Goal: Task Accomplishment & Management: Manage account settings

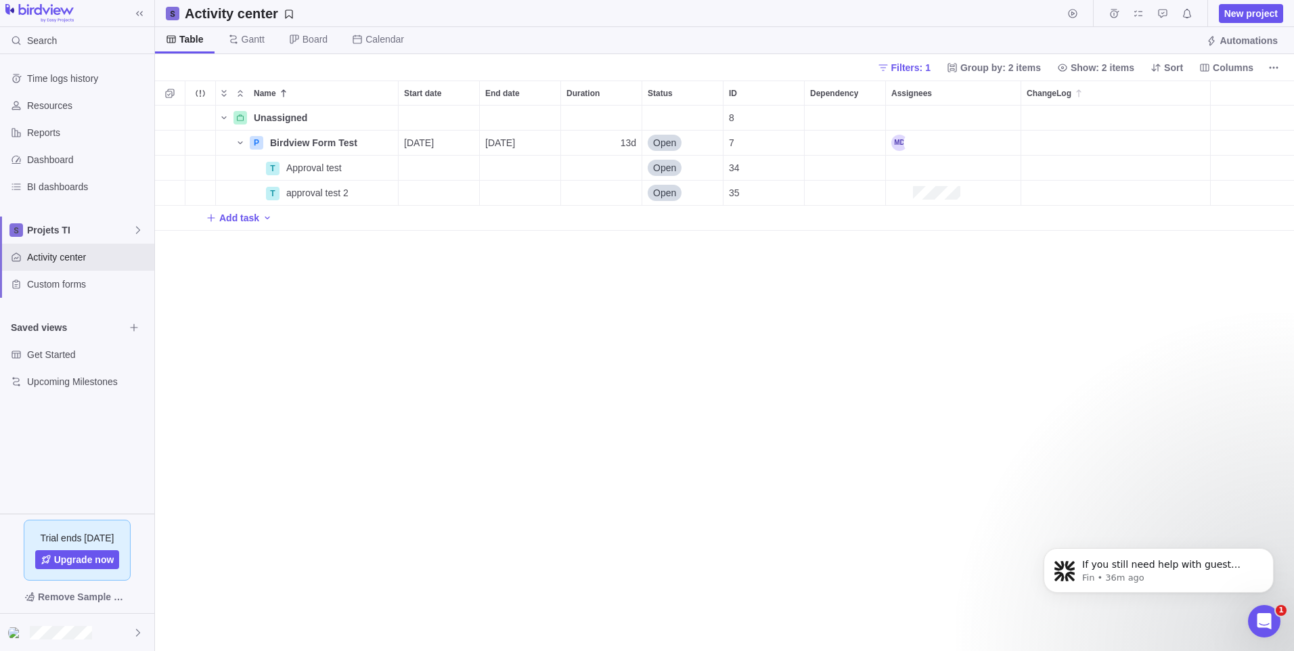
scroll to position [2, 0]
click at [1265, 623] on icon "Open Intercom Messenger" at bounding box center [1263, 620] width 22 height 22
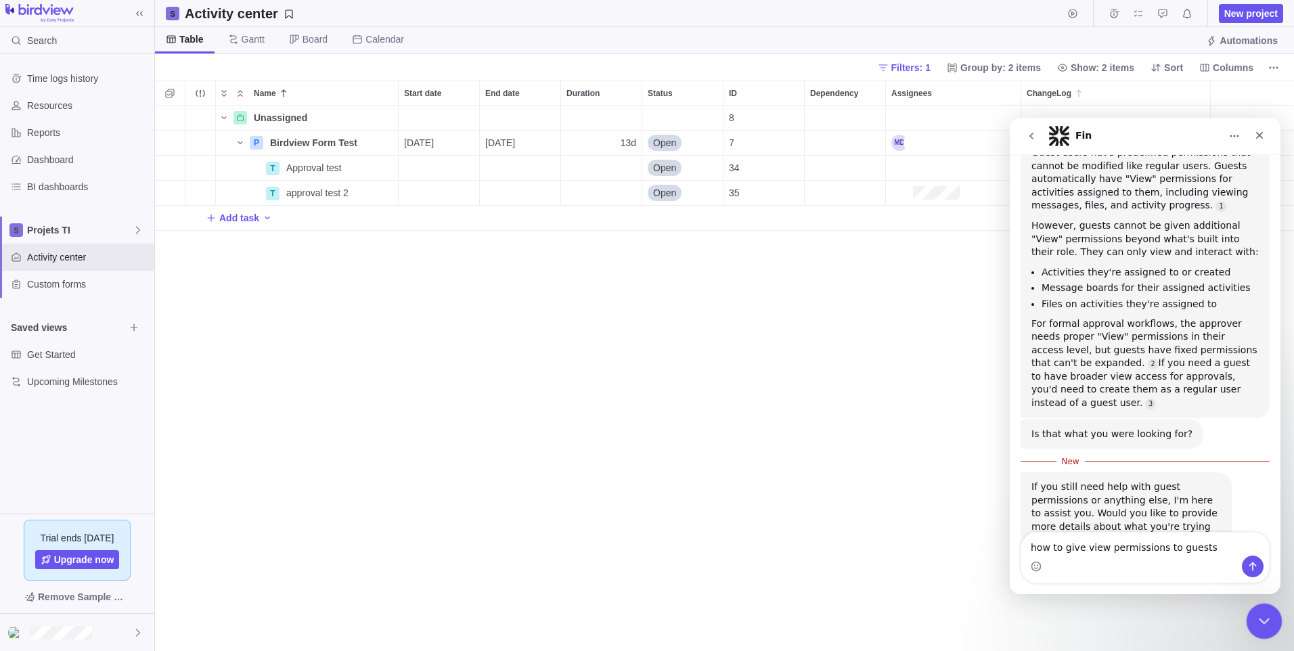
scroll to position [839, 0]
click at [1266, 623] on icon "Close Intercom Messenger" at bounding box center [1262, 619] width 16 height 16
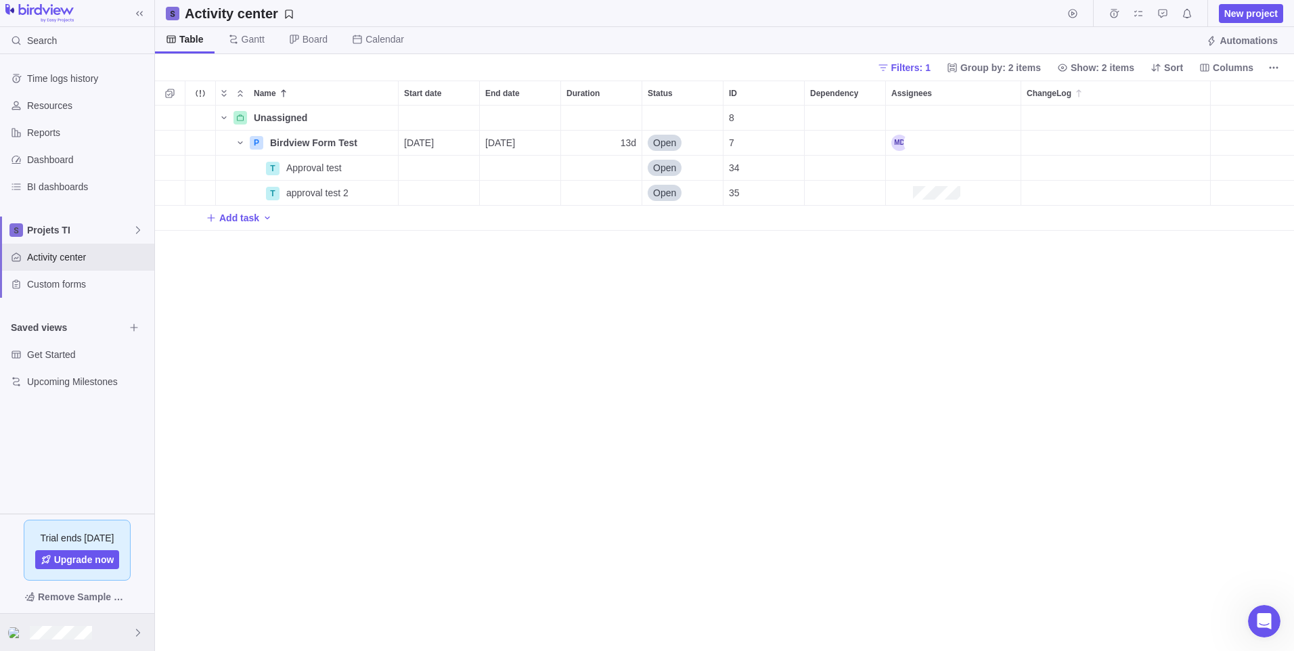
click at [94, 639] on div at bounding box center [77, 632] width 154 height 37
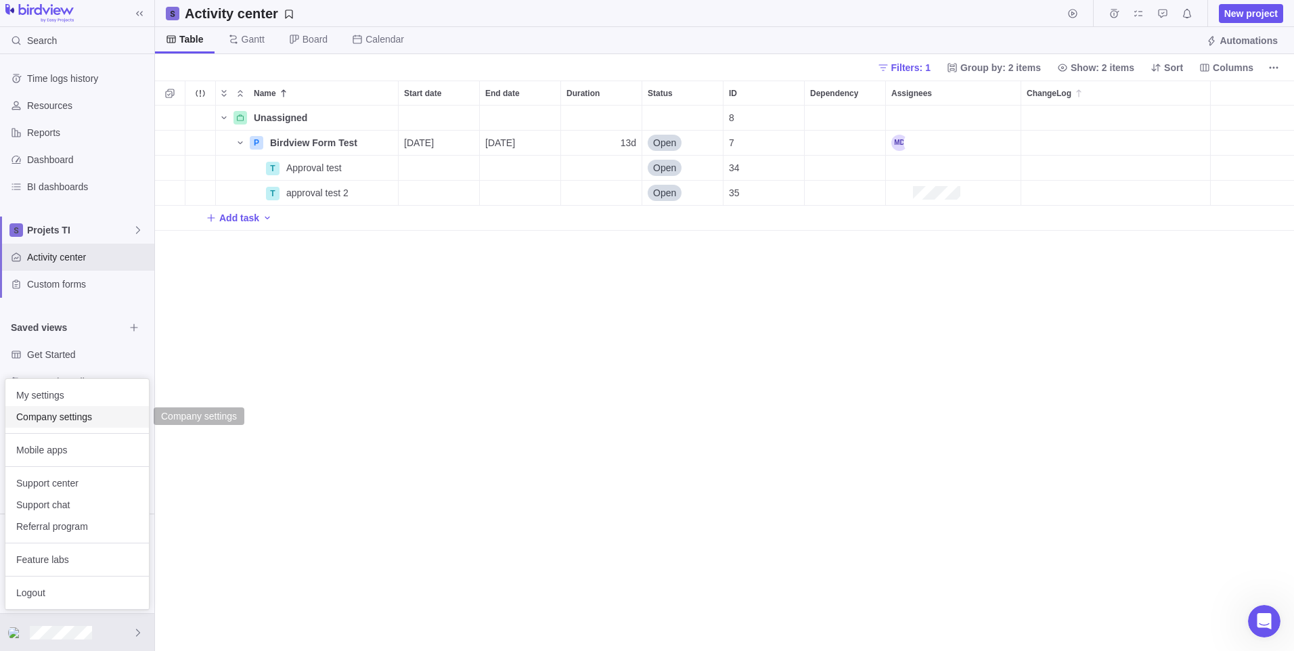
click at [93, 419] on span "Company settings" at bounding box center [77, 417] width 122 height 14
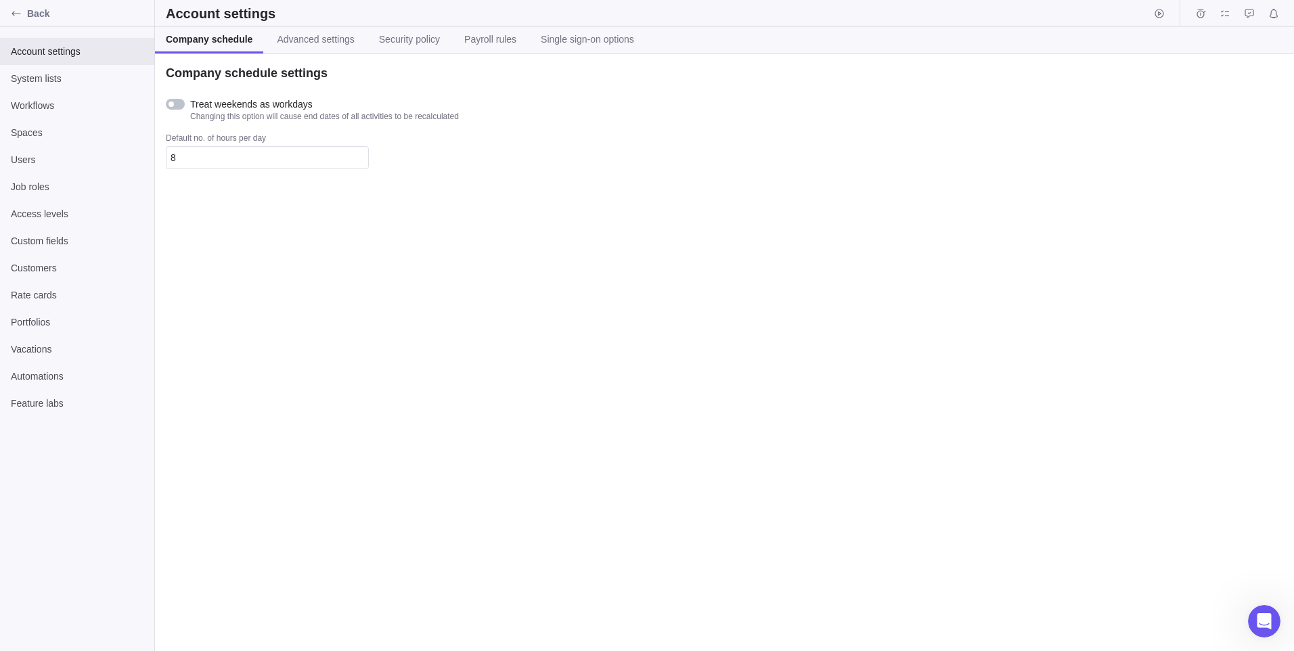
drag, startPoint x: 359, startPoint y: 349, endPoint x: 498, endPoint y: 269, distance: 160.7
drag, startPoint x: 498, startPoint y: 269, endPoint x: 397, endPoint y: 69, distance: 224.6
click at [397, 69] on div "Company schedule settings" at bounding box center [403, 73] width 474 height 16
click at [322, 39] on span "Advanced settings" at bounding box center [315, 39] width 77 height 14
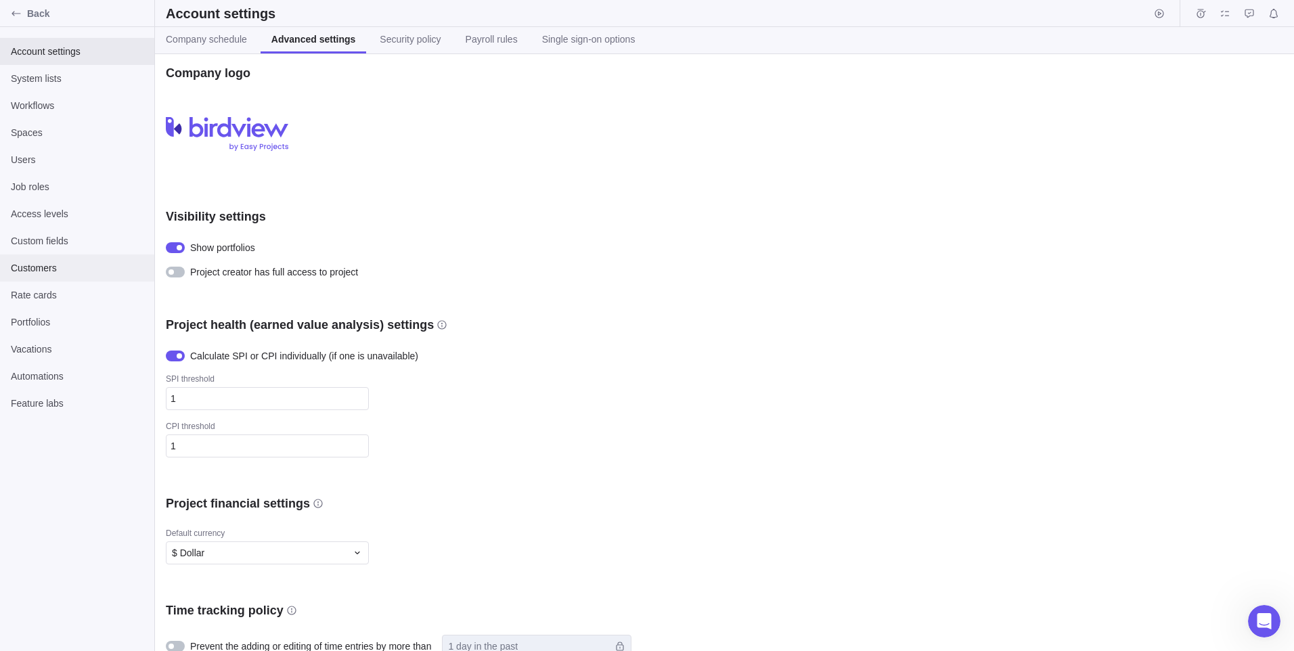
click at [64, 273] on span "Customers" at bounding box center [77, 268] width 133 height 14
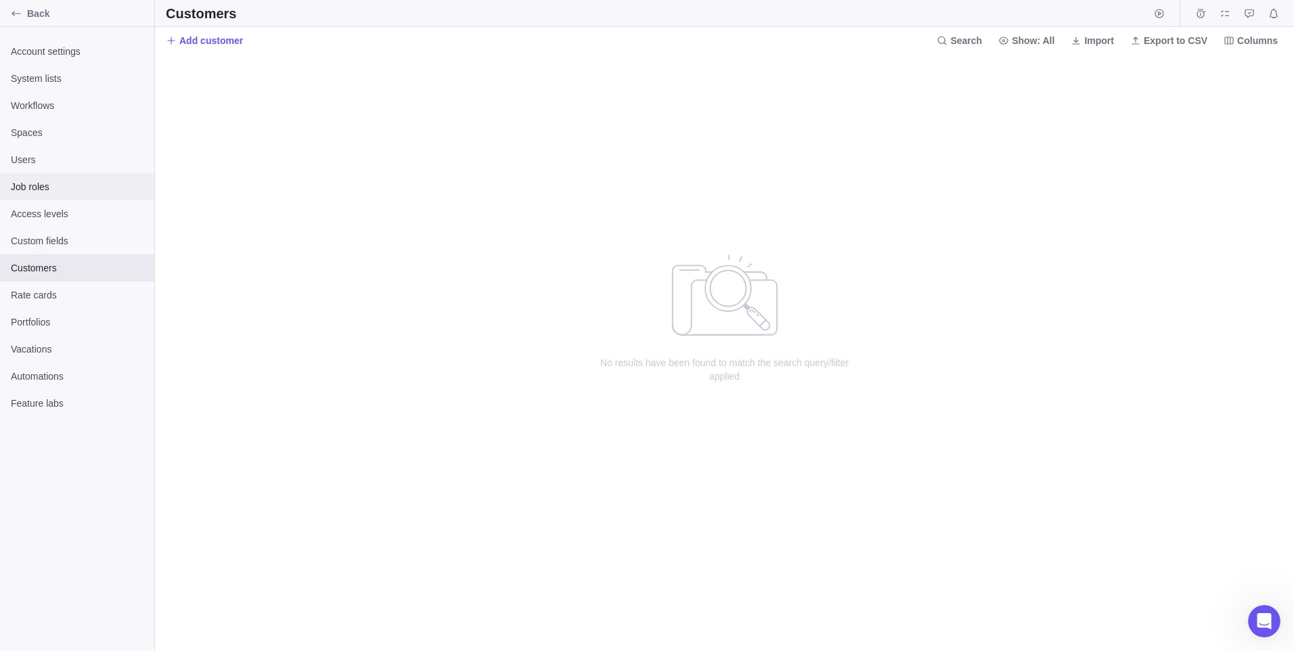
click at [55, 185] on span "Job roles" at bounding box center [77, 187] width 133 height 14
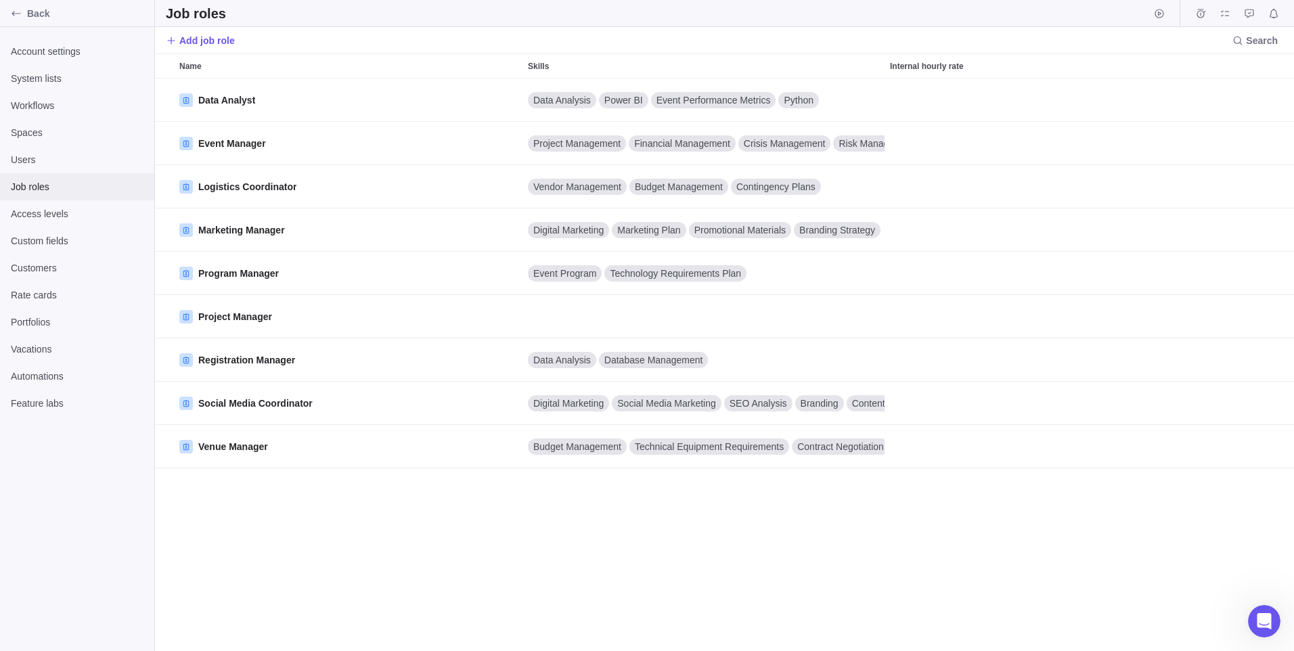
scroll to position [563, 1129]
click at [50, 170] on div "Users" at bounding box center [77, 159] width 154 height 27
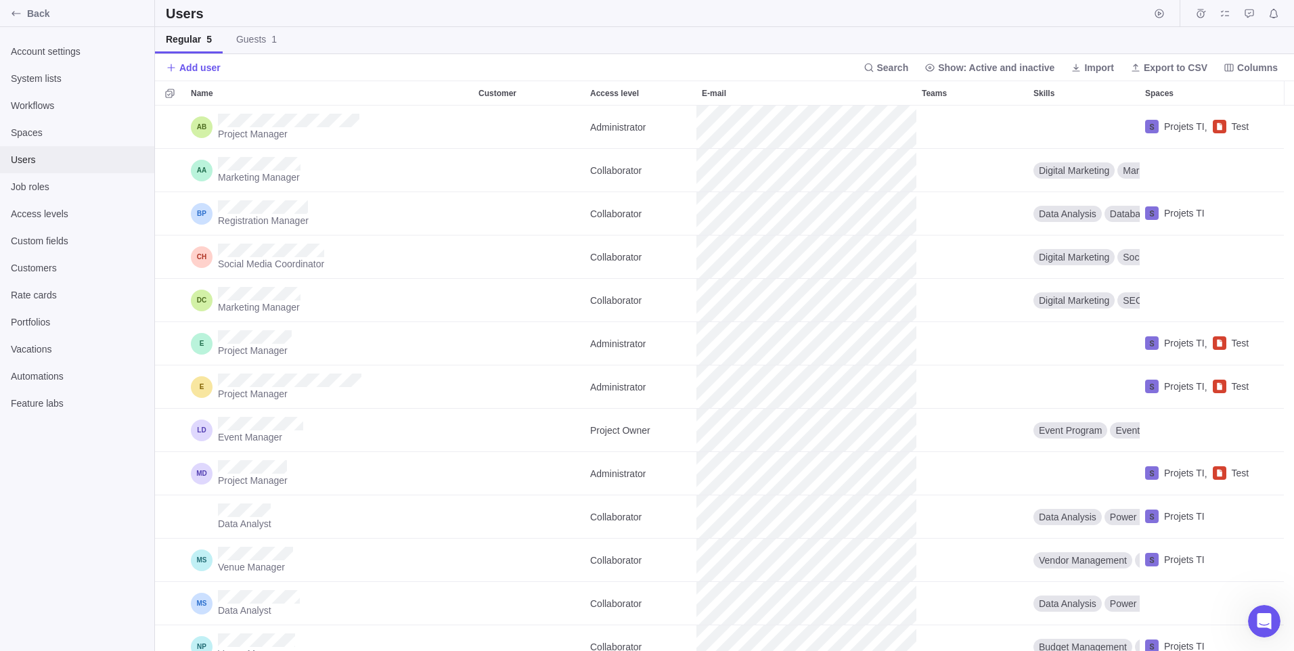
scroll to position [535, 1129]
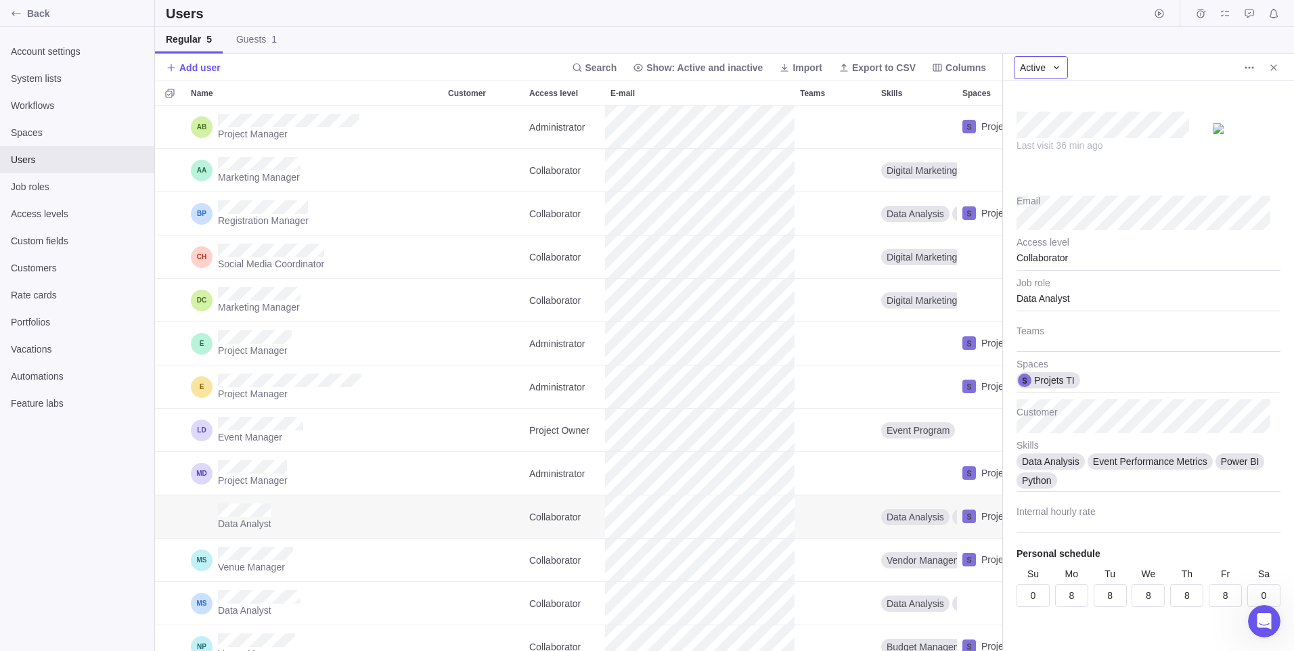
type textarea "x"
click at [1055, 65] on icon at bounding box center [1056, 67] width 11 height 11
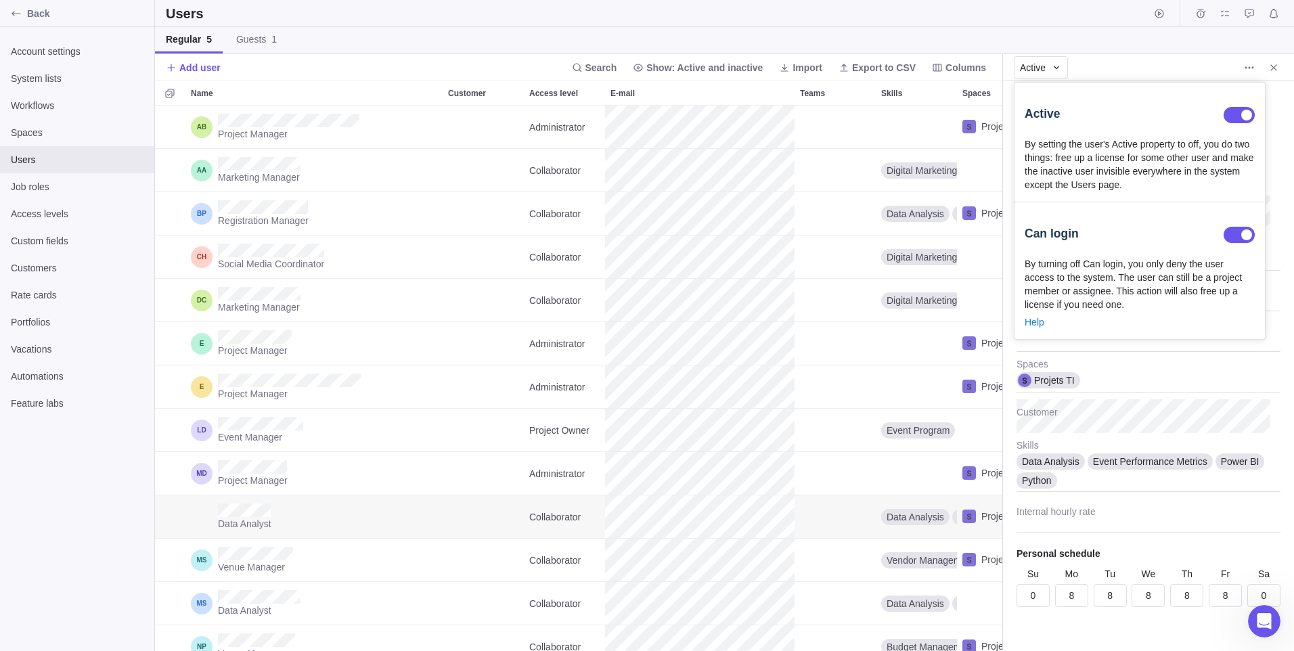
click at [1120, 57] on body "Back Account settings System lists Workflows Spaces Users Job roles Access leve…" at bounding box center [647, 325] width 1294 height 651
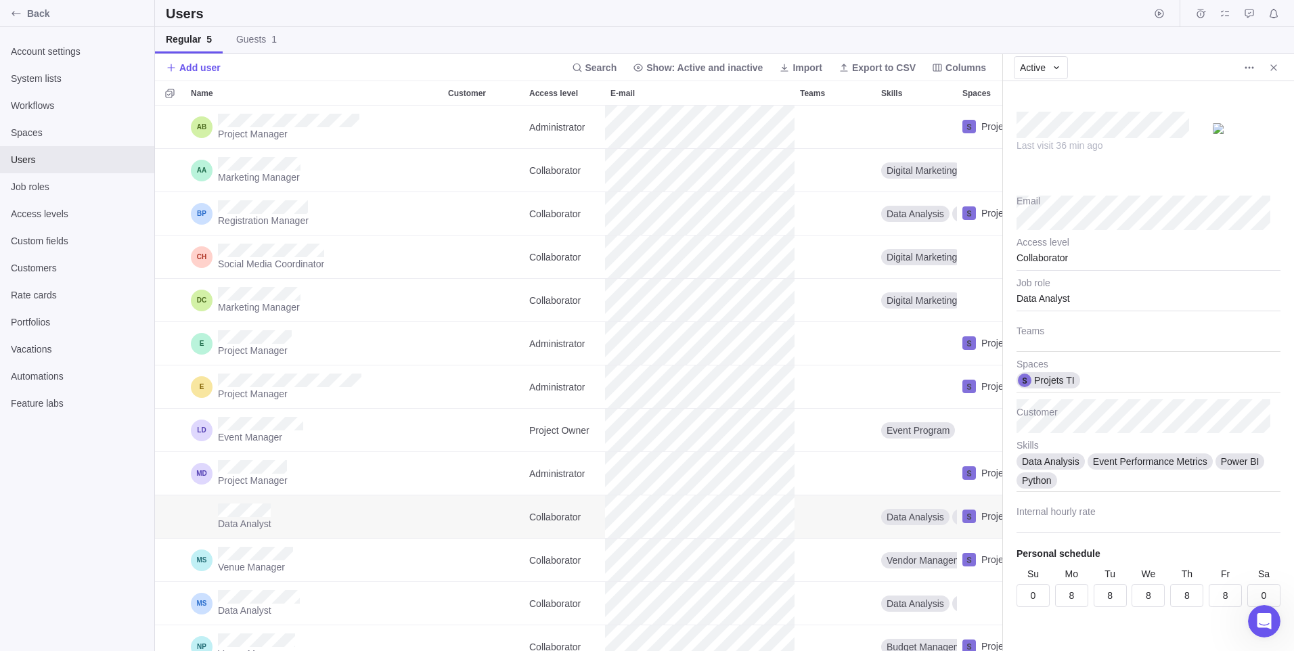
click at [1262, 71] on div at bounding box center [1259, 67] width 49 height 19
click at [1252, 68] on icon "More actions" at bounding box center [1249, 67] width 11 height 11
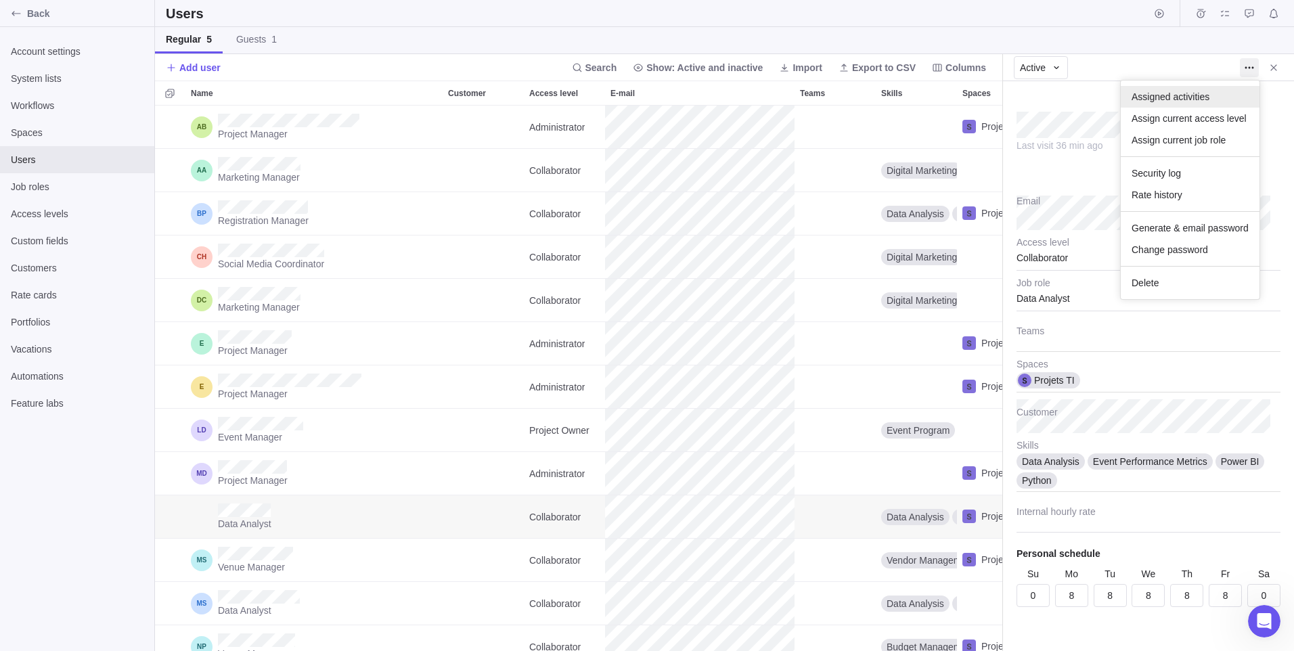
click at [1224, 98] on div "Assigned activities" at bounding box center [1190, 97] width 139 height 22
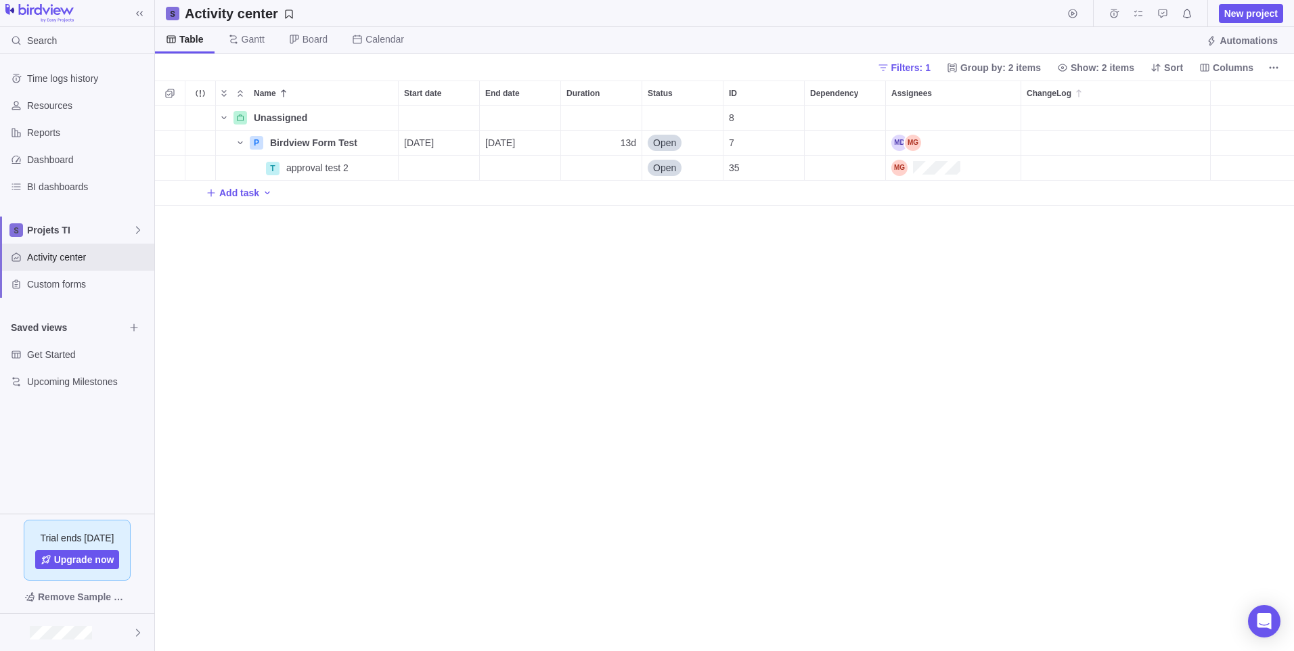
scroll to position [535, 1129]
click at [36, 119] on div "Reports" at bounding box center [77, 132] width 154 height 27
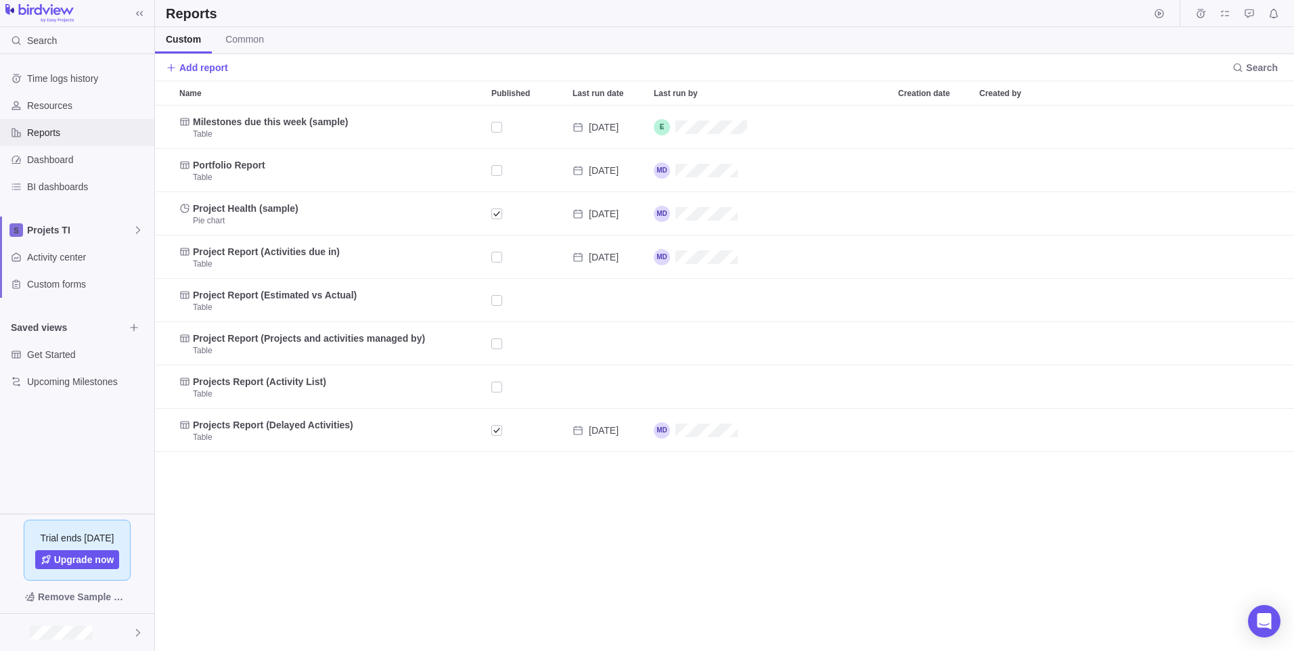
scroll to position [535, 1129]
click at [63, 238] on div "Projets TI" at bounding box center [77, 230] width 154 height 27
click at [68, 257] on span "Projets TI" at bounding box center [77, 262] width 83 height 14
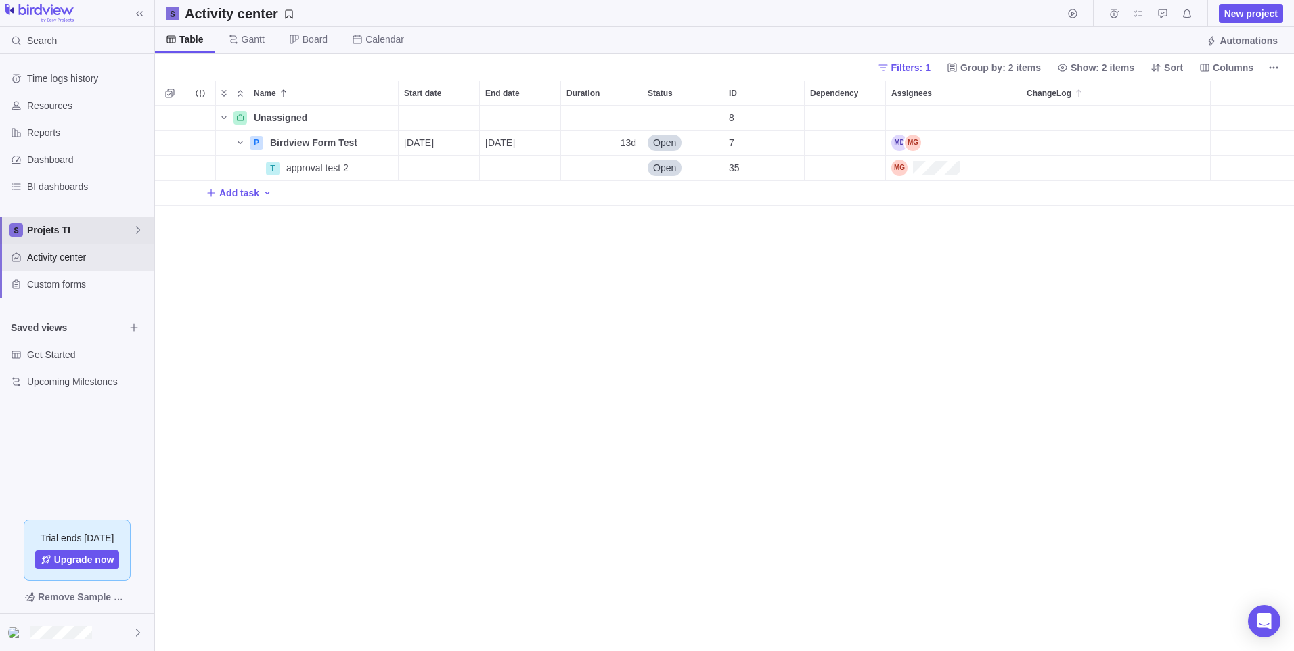
scroll to position [535, 1129]
click at [123, 234] on span "Projets TI" at bounding box center [80, 230] width 106 height 14
click at [133, 259] on icon "Edit space settings" at bounding box center [128, 262] width 11 height 11
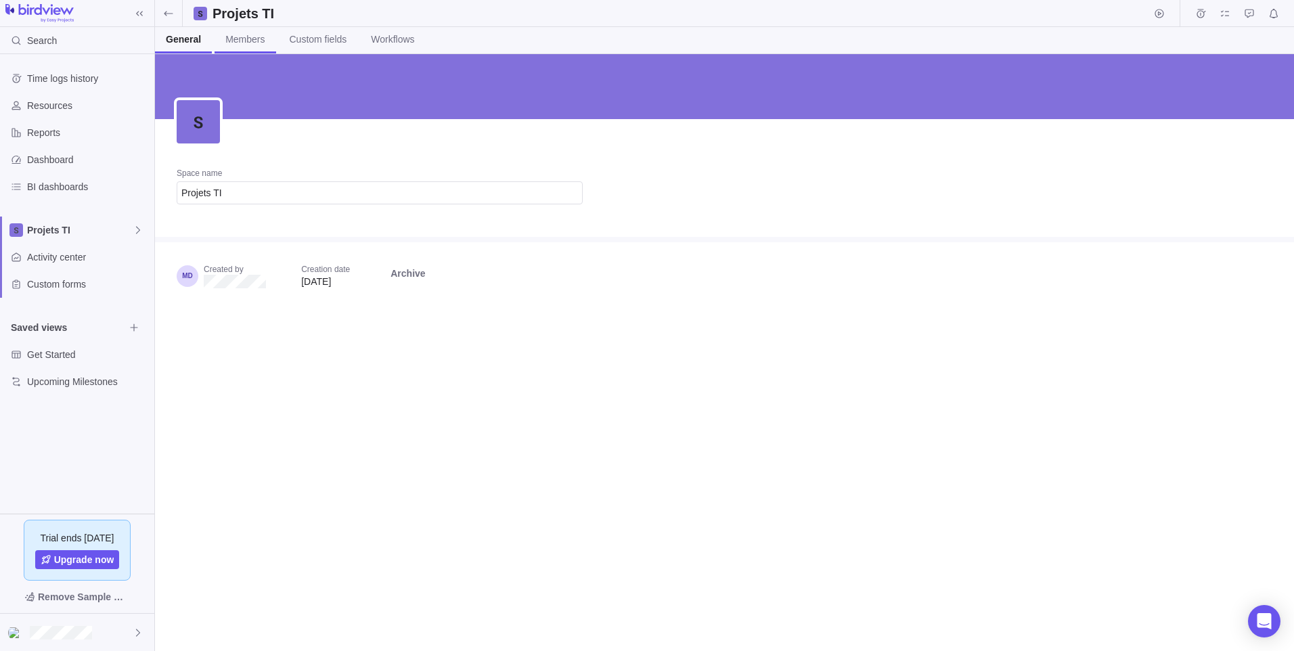
click at [246, 35] on span "Members" at bounding box center [244, 39] width 39 height 14
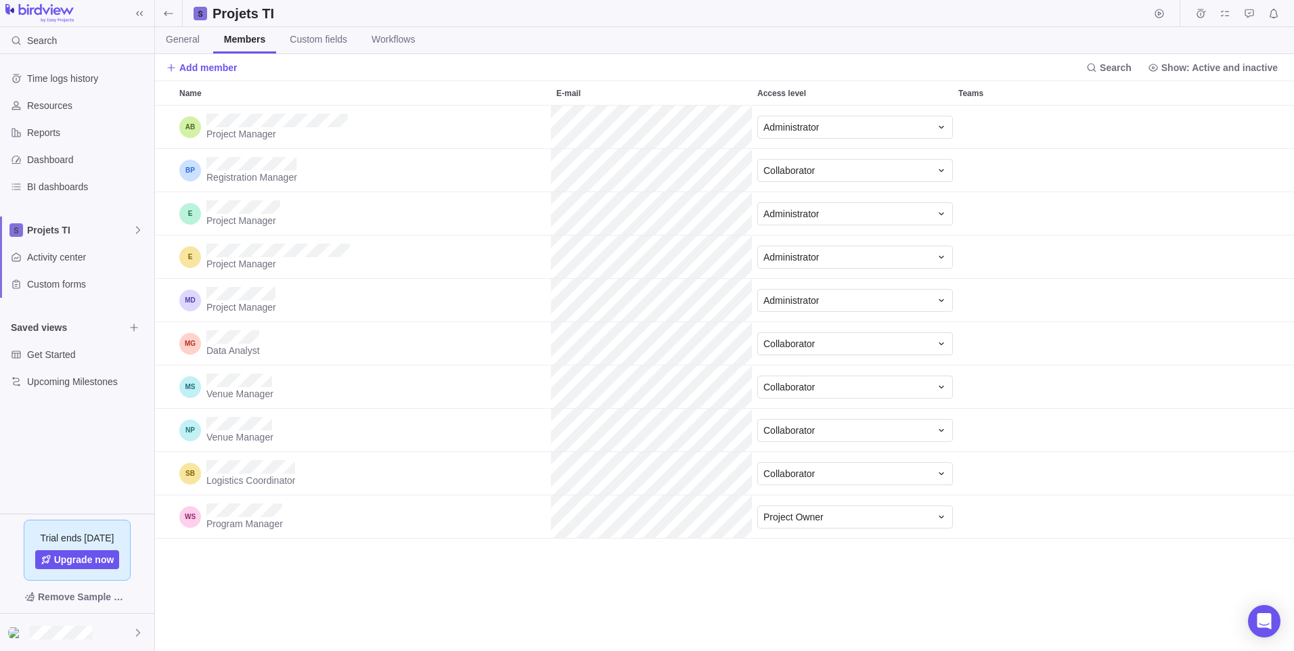
scroll to position [535, 1129]
click at [776, 340] on span "Collaborator" at bounding box center [789, 344] width 51 height 14
click at [1266, 343] on icon "Remove" at bounding box center [1264, 343] width 11 height 11
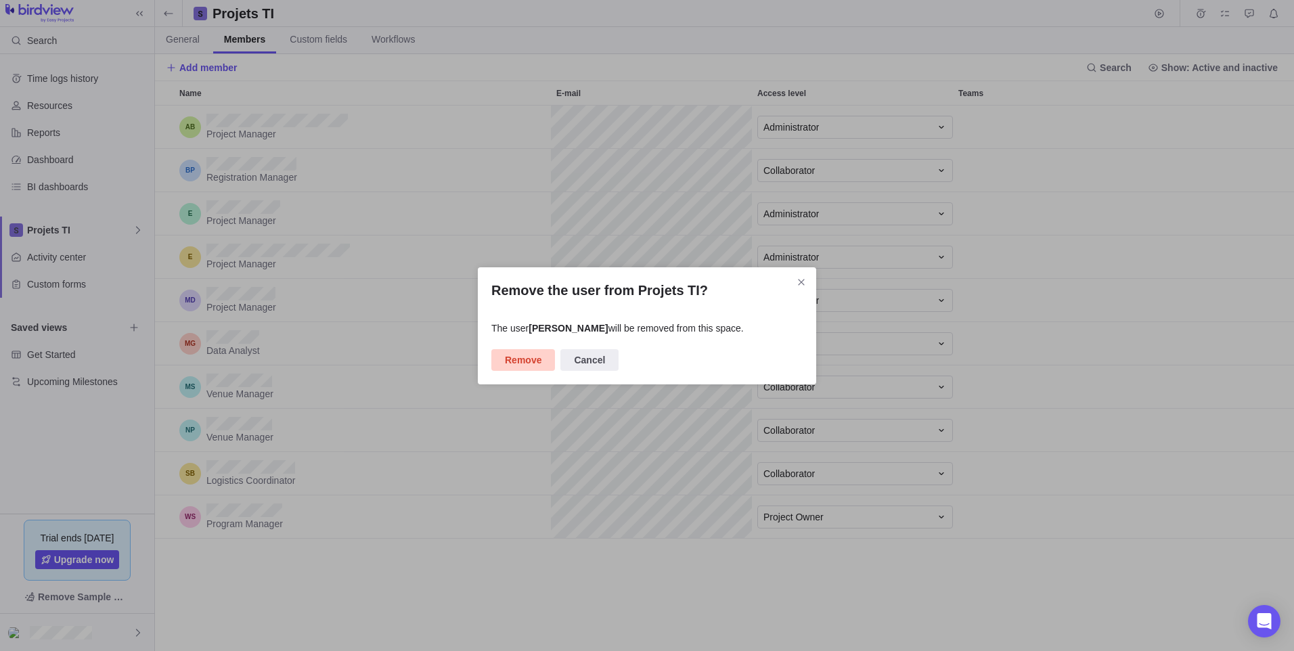
click at [519, 354] on span "Remove" at bounding box center [523, 360] width 37 height 16
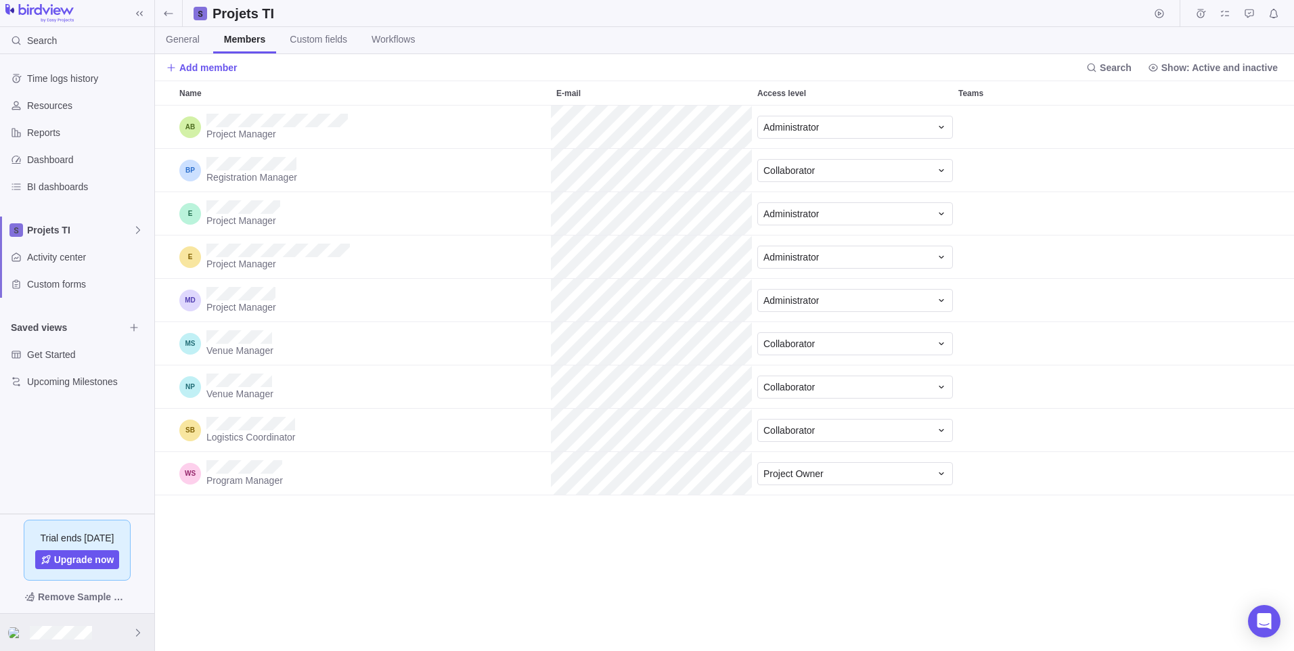
click at [80, 640] on div at bounding box center [77, 632] width 154 height 37
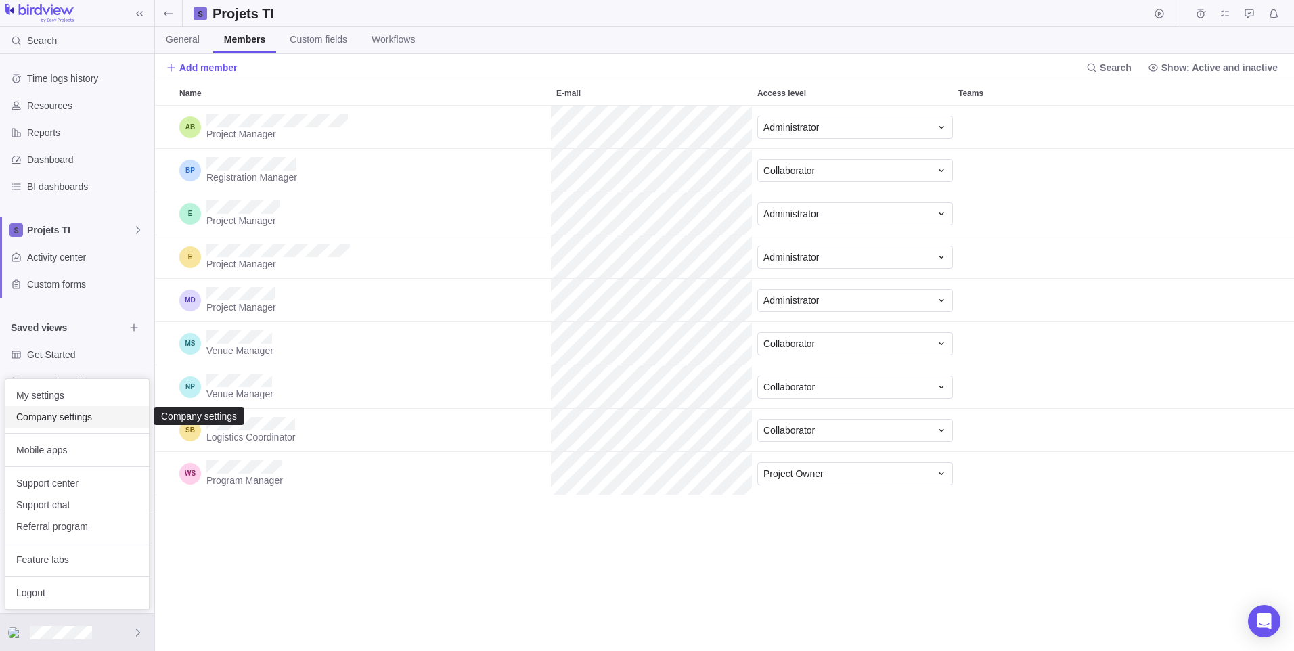
click at [86, 415] on span "Company settings" at bounding box center [77, 417] width 122 height 14
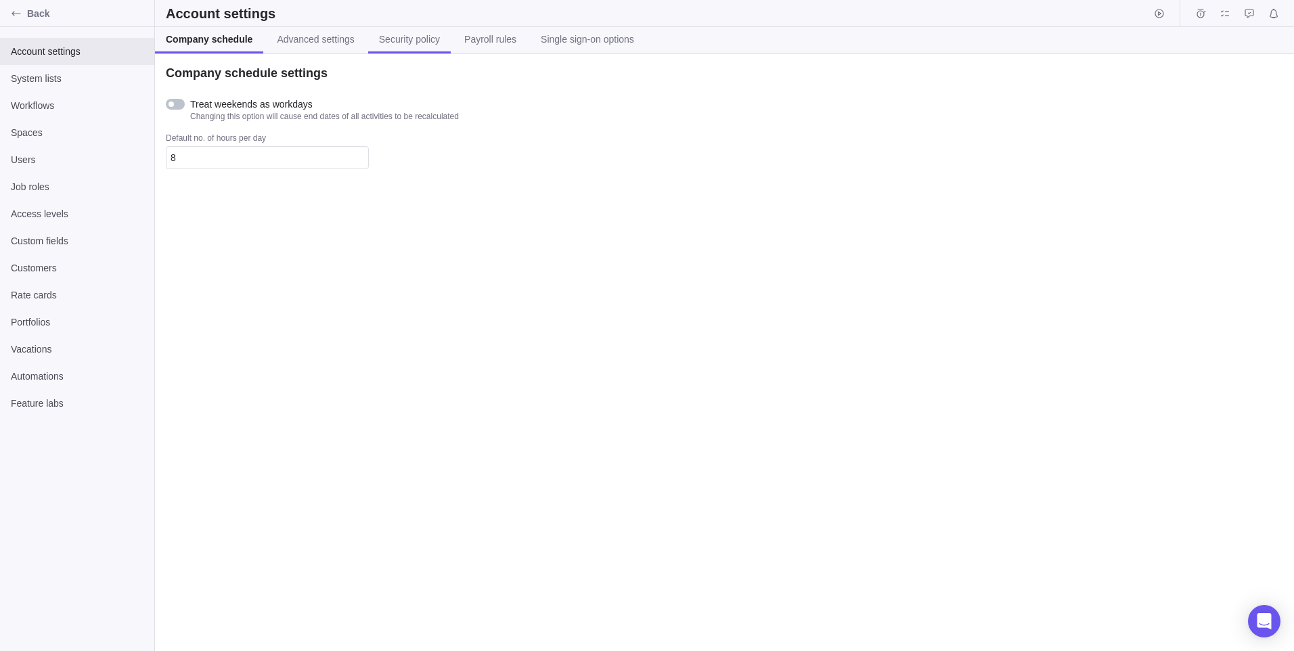
click at [436, 38] on link "Security policy" at bounding box center [409, 40] width 83 height 26
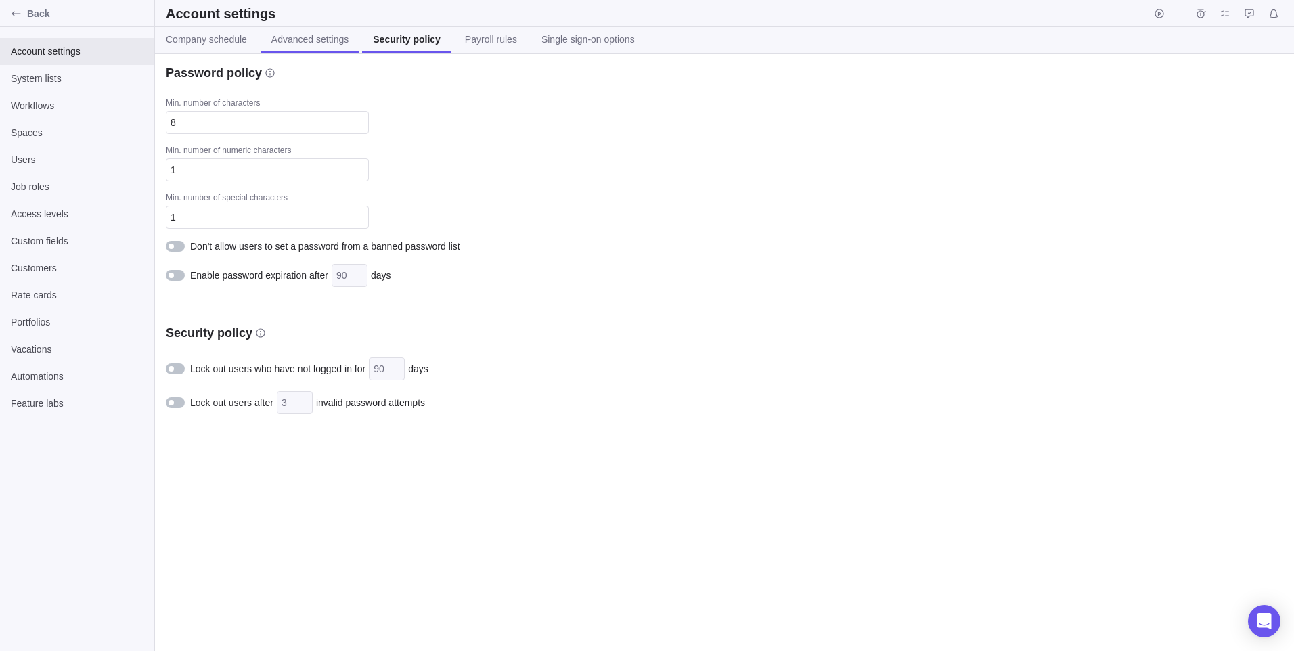
click at [305, 35] on span "Advanced settings" at bounding box center [309, 39] width 77 height 14
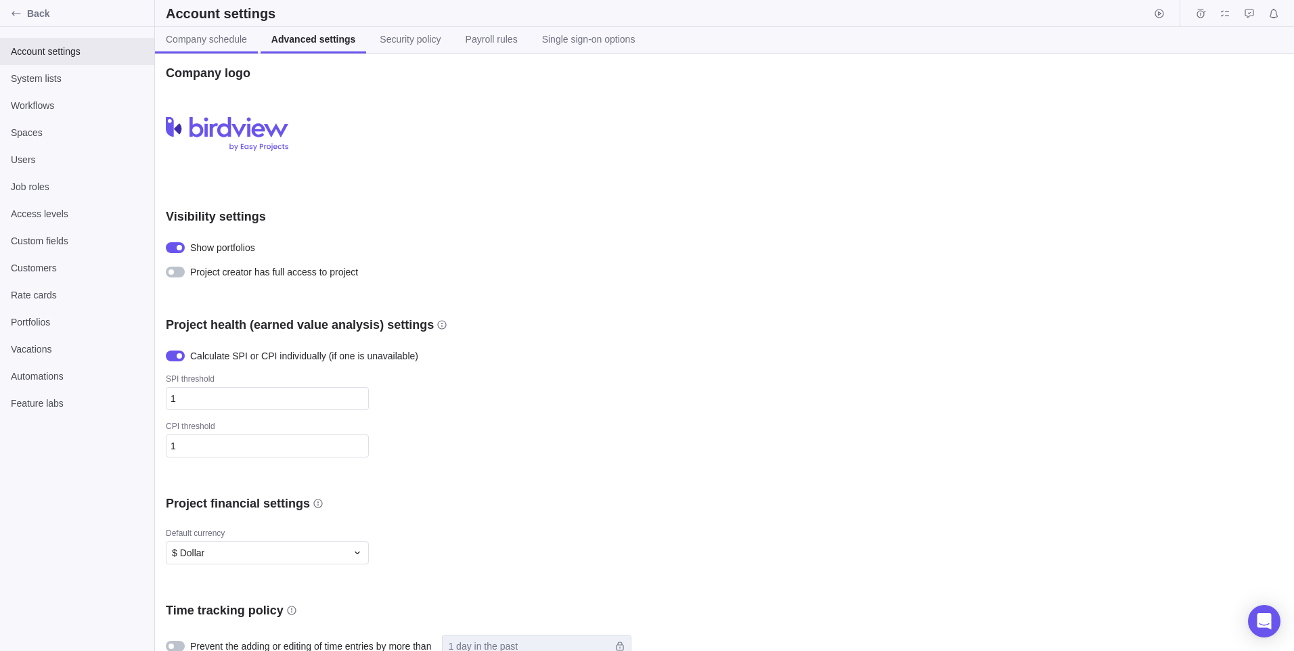
click at [217, 43] on span "Company schedule" at bounding box center [206, 39] width 81 height 14
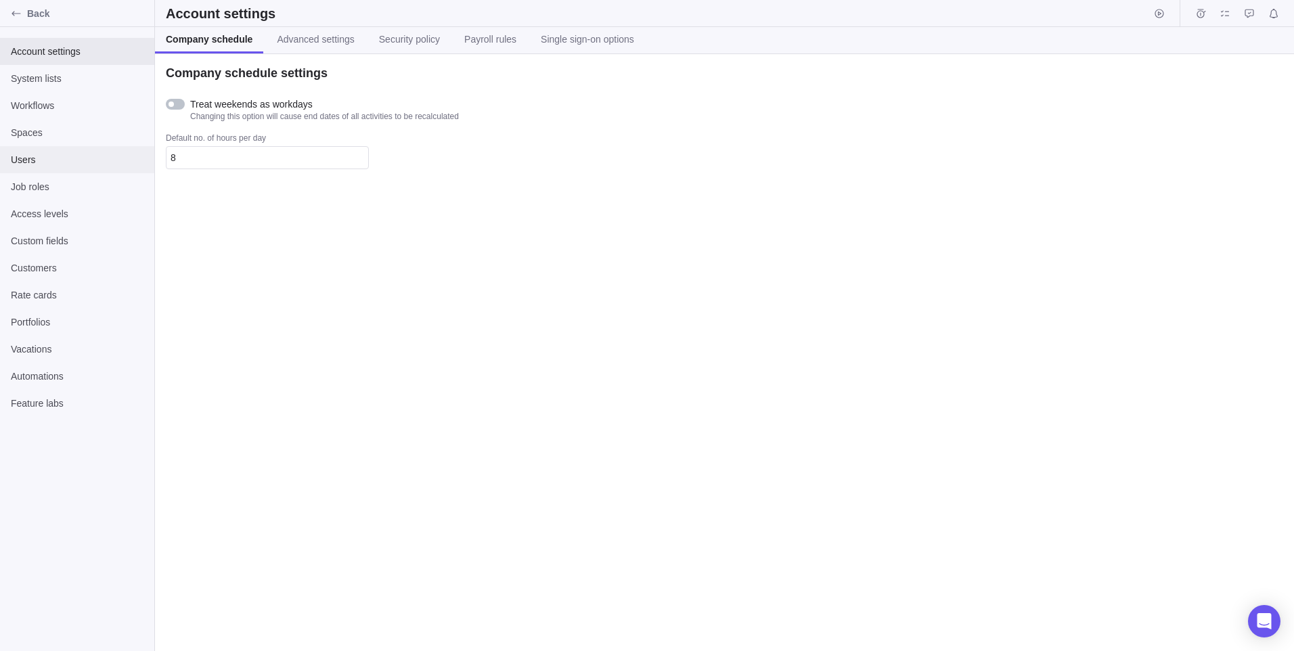
click at [79, 152] on div "Users" at bounding box center [77, 159] width 154 height 27
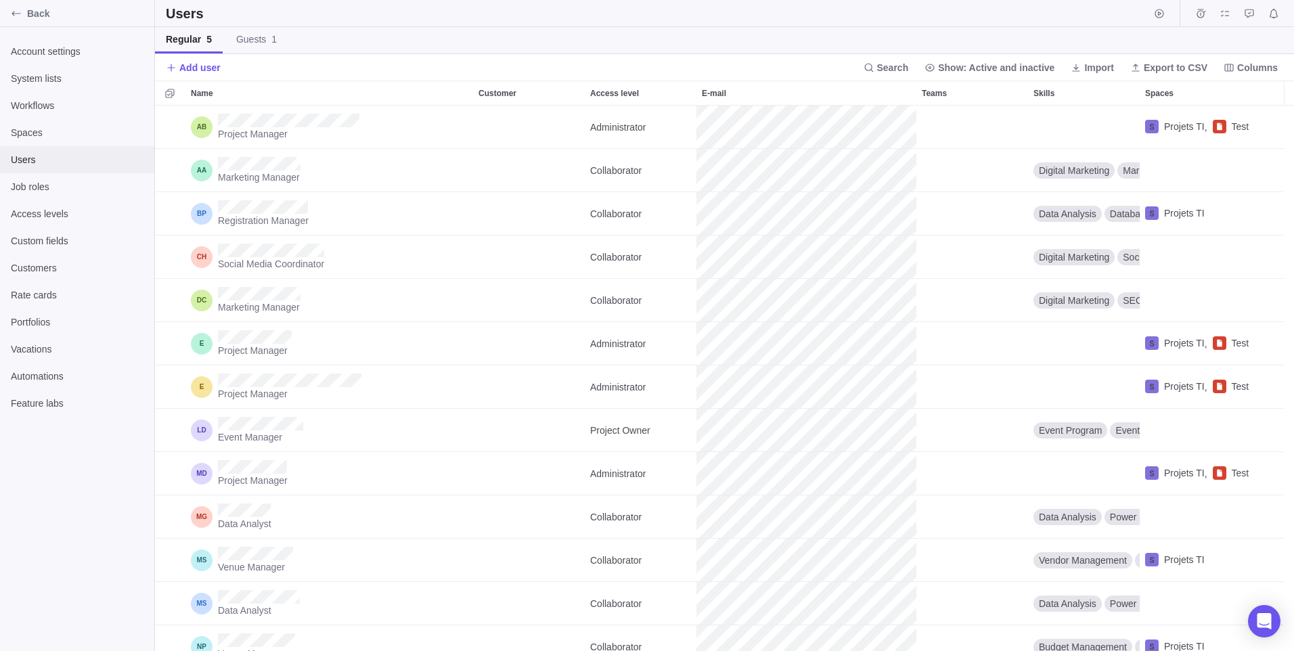
scroll to position [535, 1129]
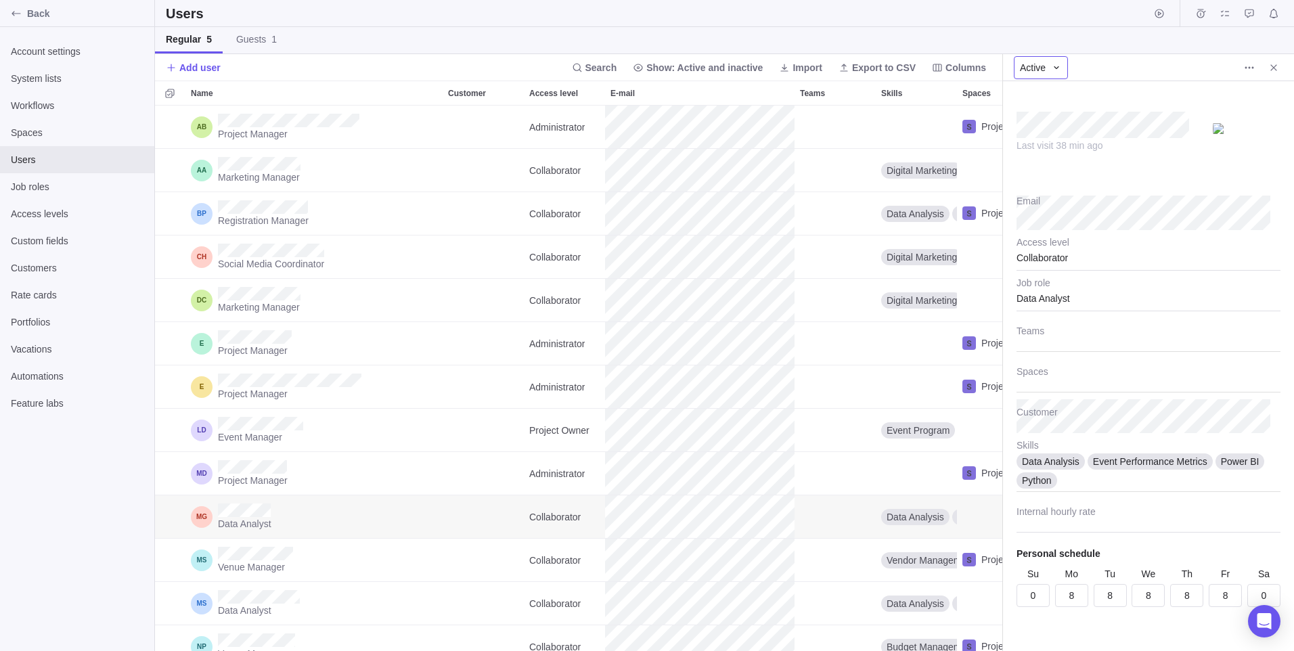
click at [1043, 72] on span "Active" at bounding box center [1033, 68] width 26 height 14
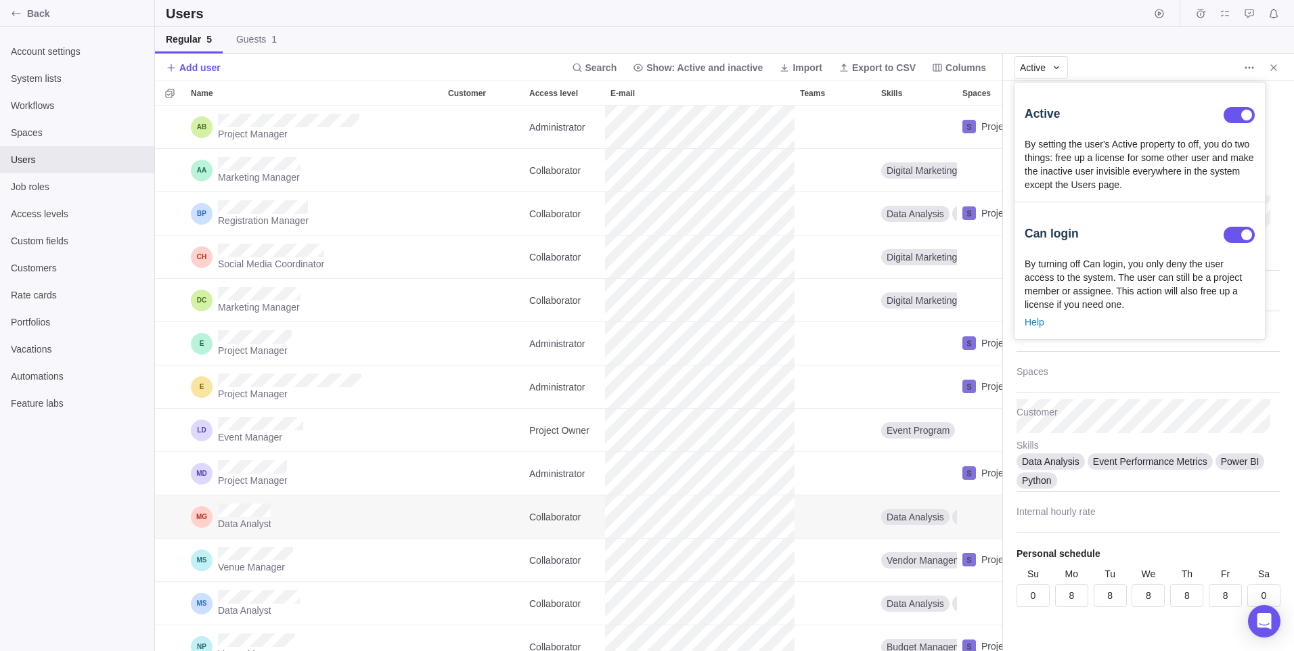
click at [1239, 116] on div at bounding box center [1239, 115] width 31 height 16
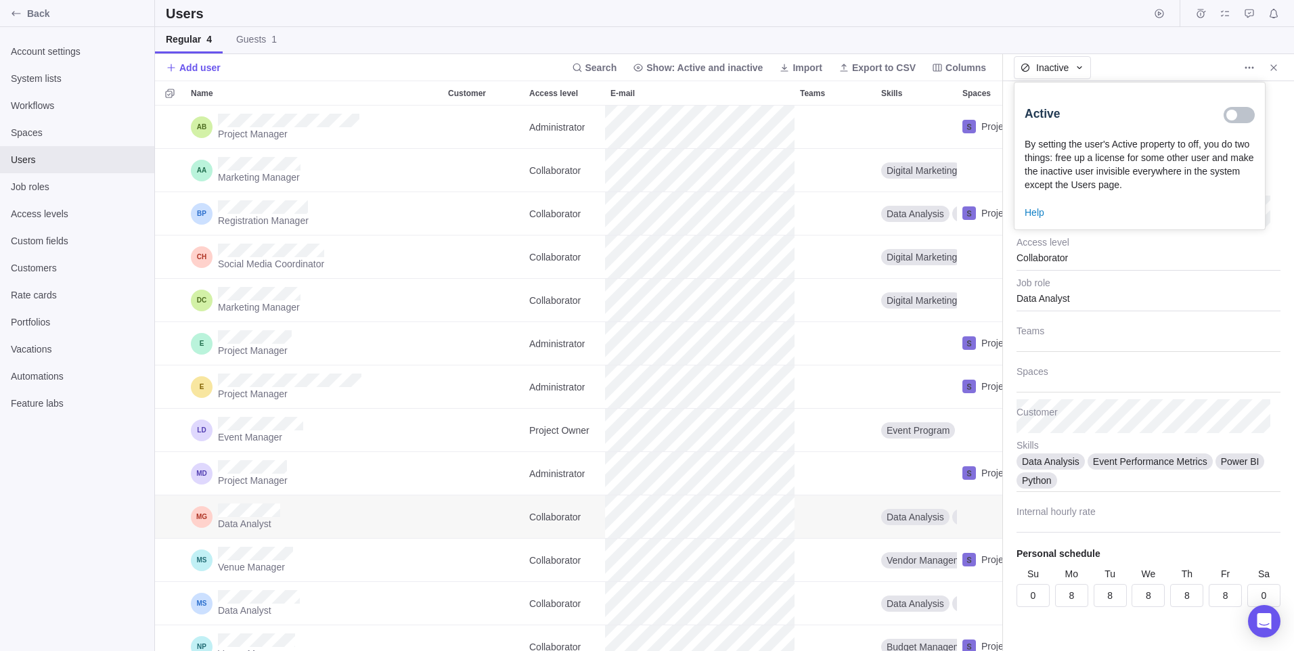
click at [1051, 108] on div "Active" at bounding box center [1043, 113] width 36 height 19
click at [1178, 93] on div "Active" at bounding box center [1140, 115] width 230 height 45
click at [1069, 62] on div "Inactive" at bounding box center [1052, 67] width 77 height 23
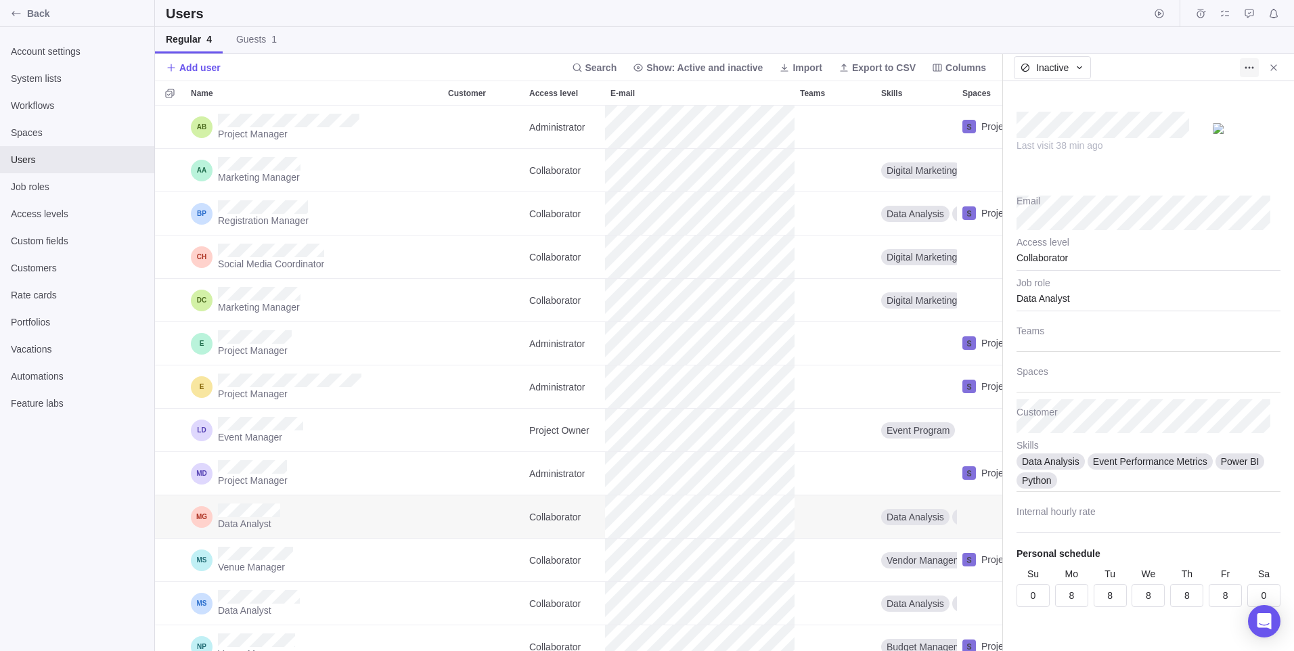
click at [1241, 68] on span "More actions" at bounding box center [1249, 67] width 19 height 19
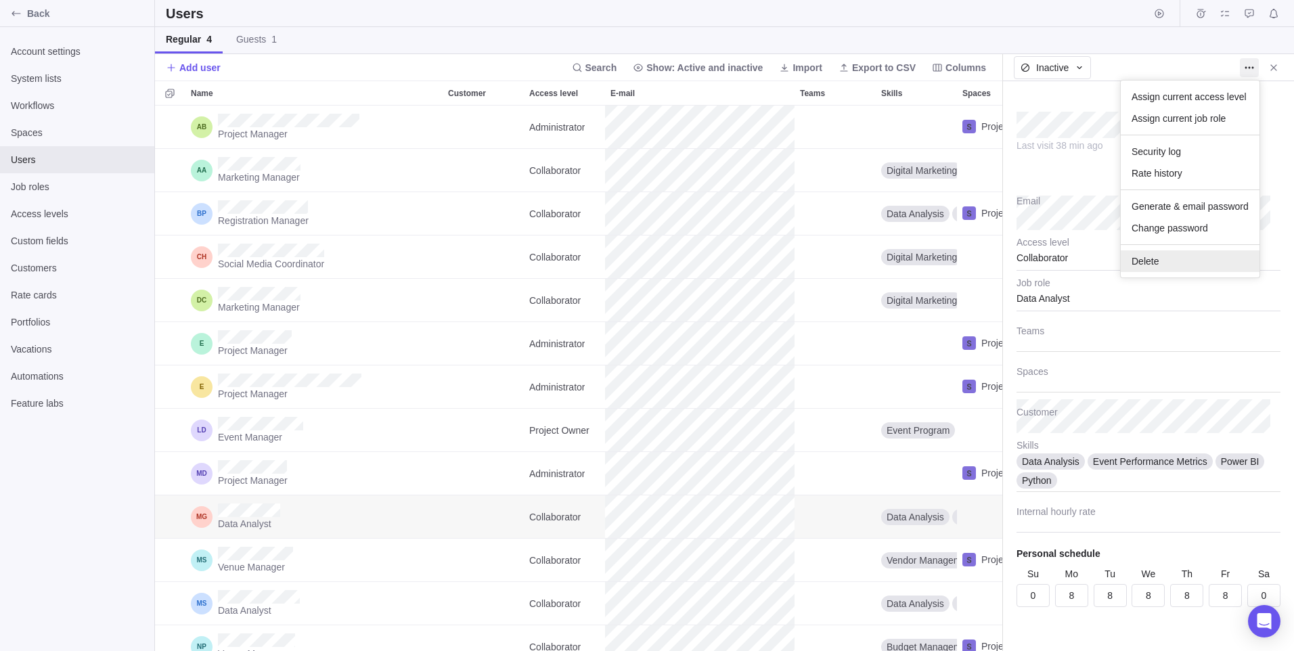
click at [1194, 259] on div "Delete" at bounding box center [1190, 261] width 139 height 22
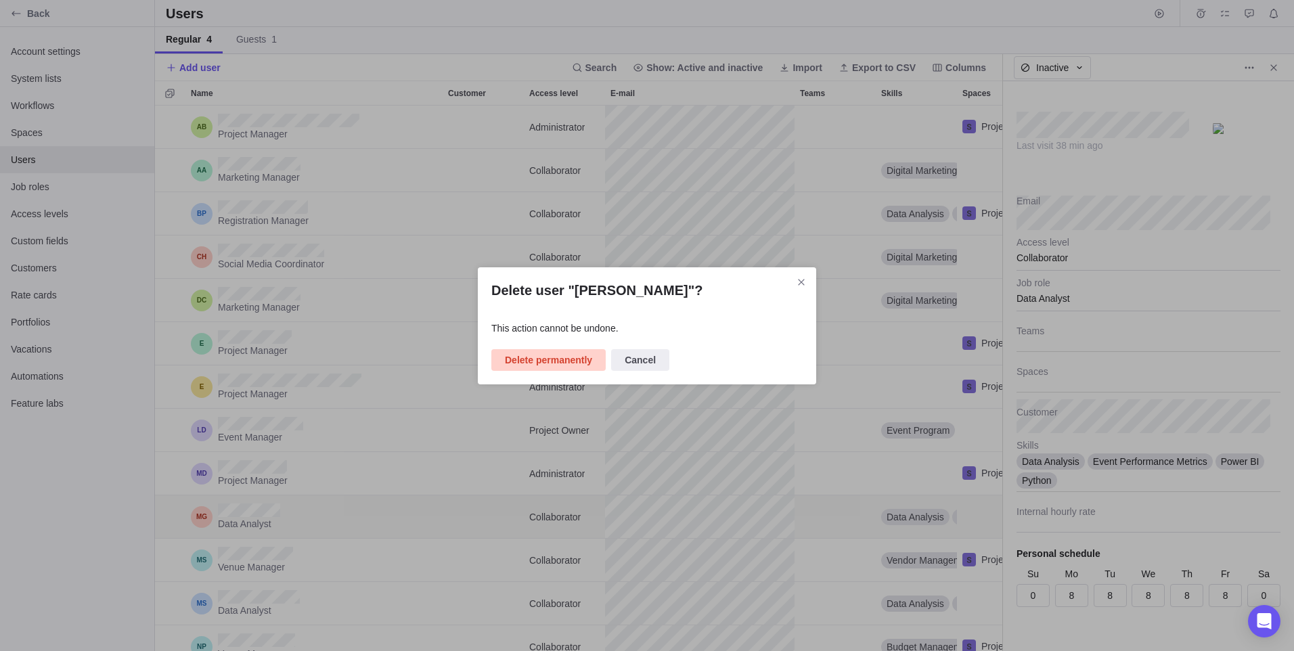
click at [546, 364] on span "Delete permanently" at bounding box center [548, 360] width 87 height 16
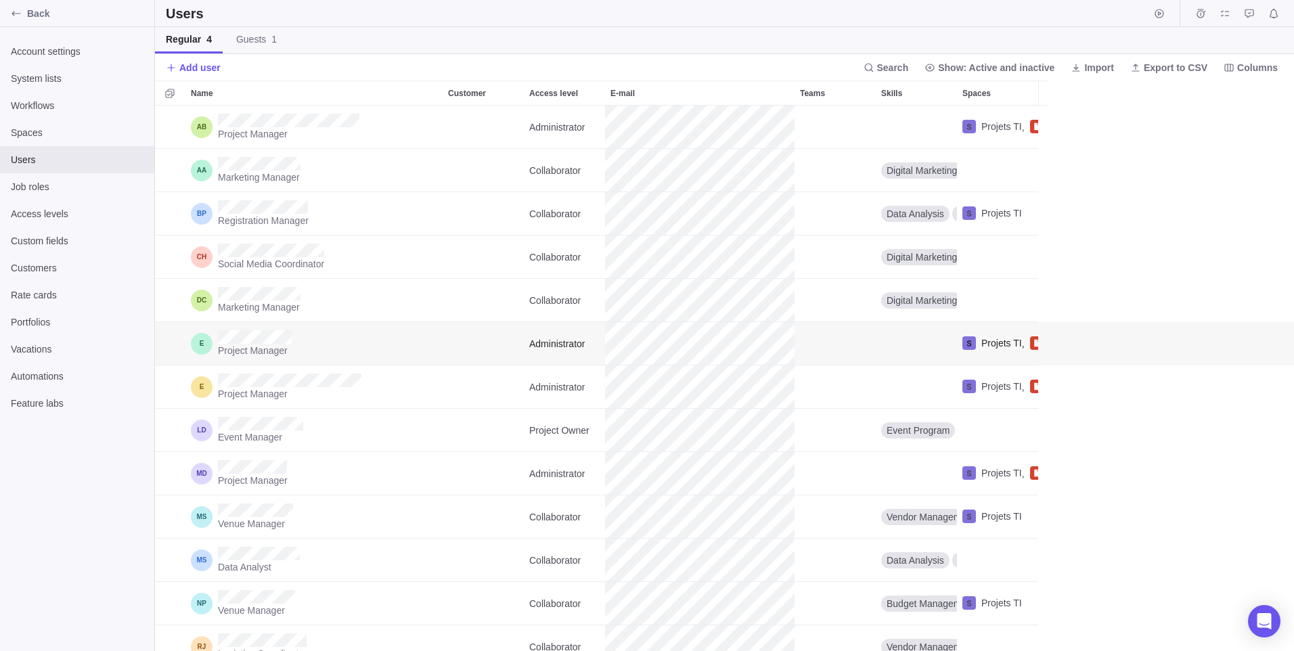
scroll to position [535, 1129]
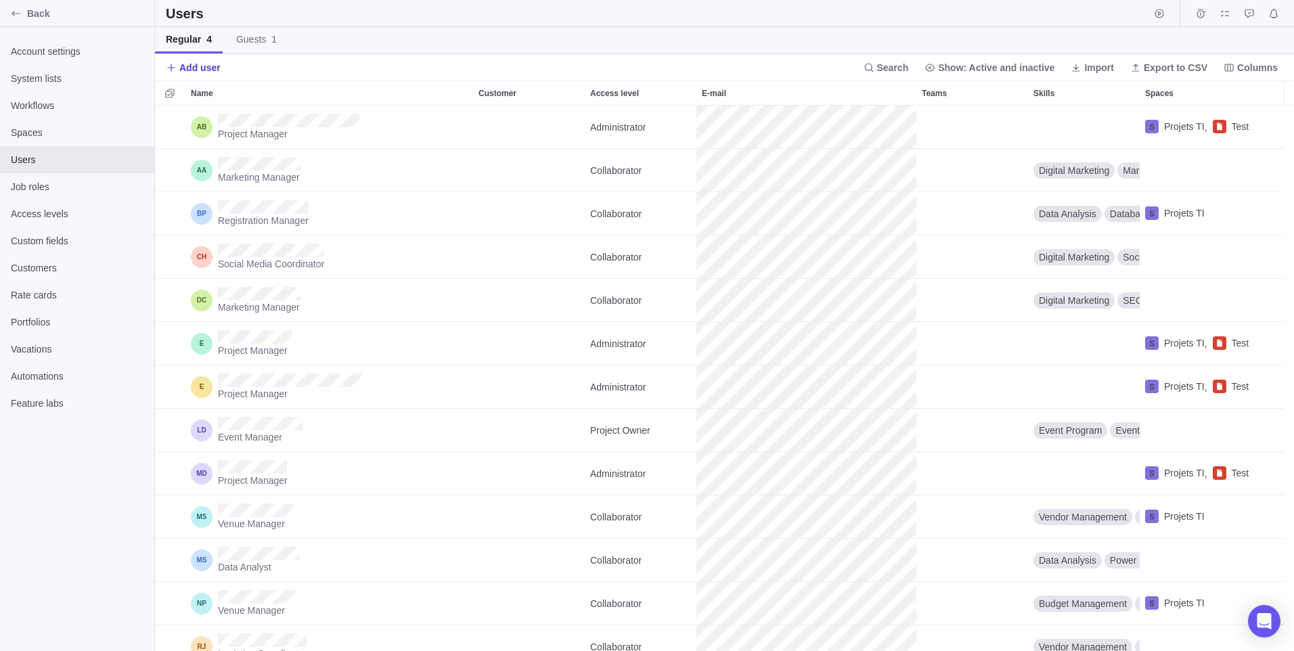
click at [189, 69] on span "Add user" at bounding box center [199, 68] width 41 height 14
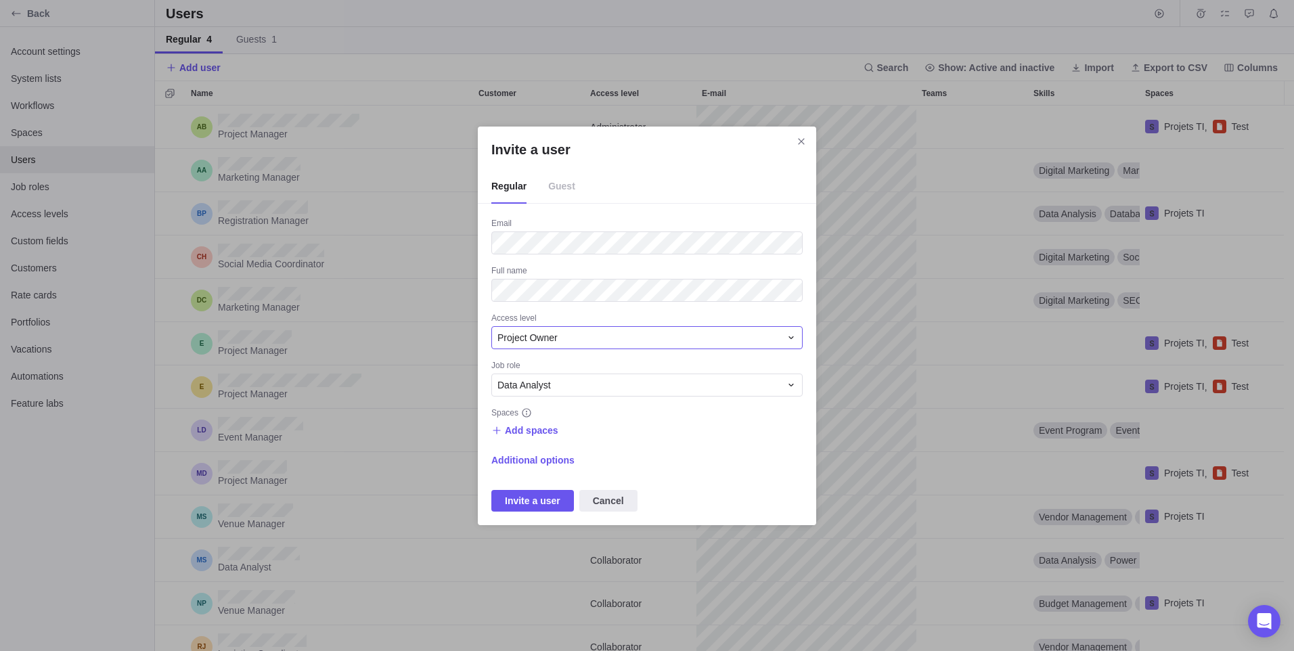
click at [565, 336] on div "Project Owner" at bounding box center [639, 338] width 283 height 14
click at [579, 443] on div "Collaborator" at bounding box center [647, 443] width 310 height 24
click at [590, 370] on div "Job role" at bounding box center [646, 367] width 311 height 14
click at [534, 435] on span "Add spaces" at bounding box center [531, 431] width 53 height 14
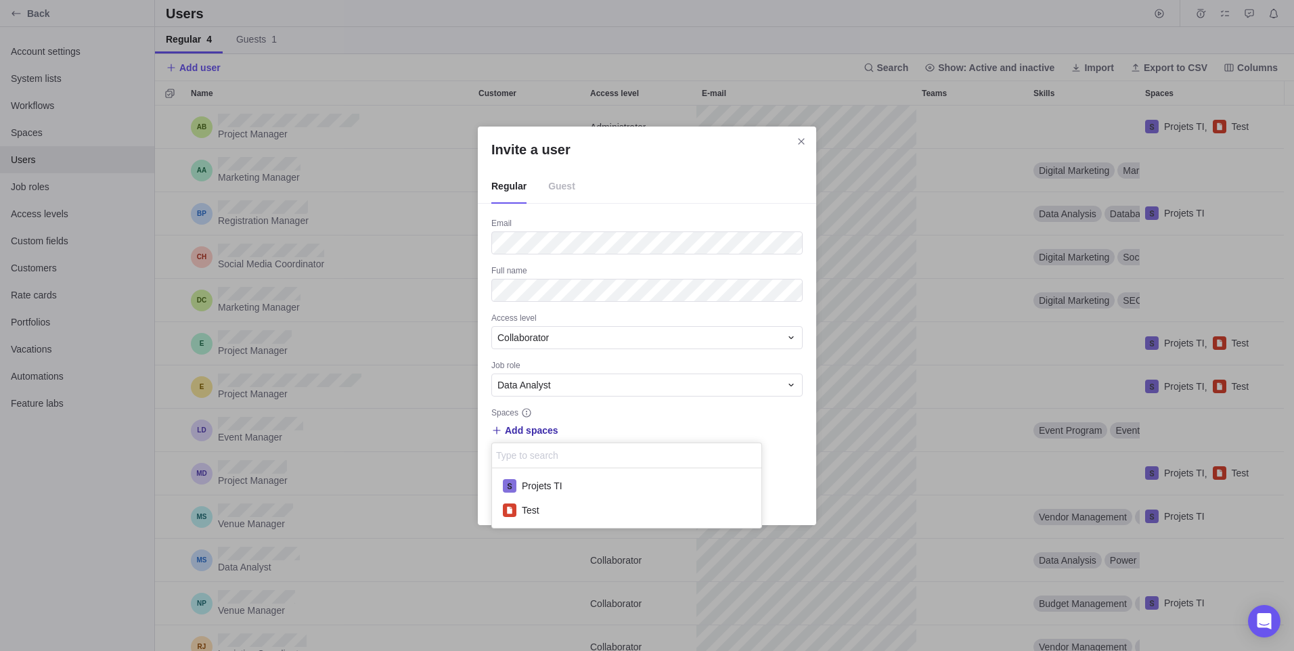
scroll to position [49, 259]
click at [588, 475] on div "Projets TI" at bounding box center [626, 486] width 269 height 24
click at [697, 426] on div "Invite a user Regular Guest Email Full name Access level Collaborator Job role …" at bounding box center [647, 325] width 1294 height 651
click at [541, 464] on span "Additional options" at bounding box center [532, 461] width 83 height 14
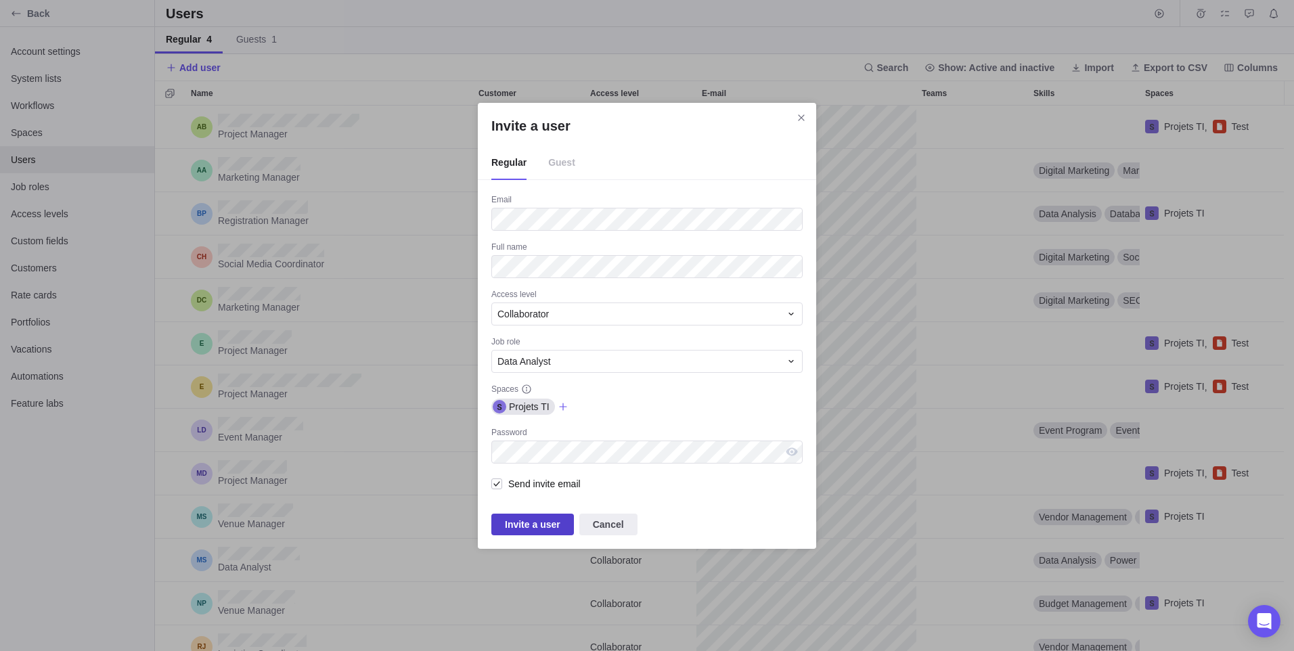
click at [558, 525] on span "Invite a user" at bounding box center [532, 525] width 83 height 22
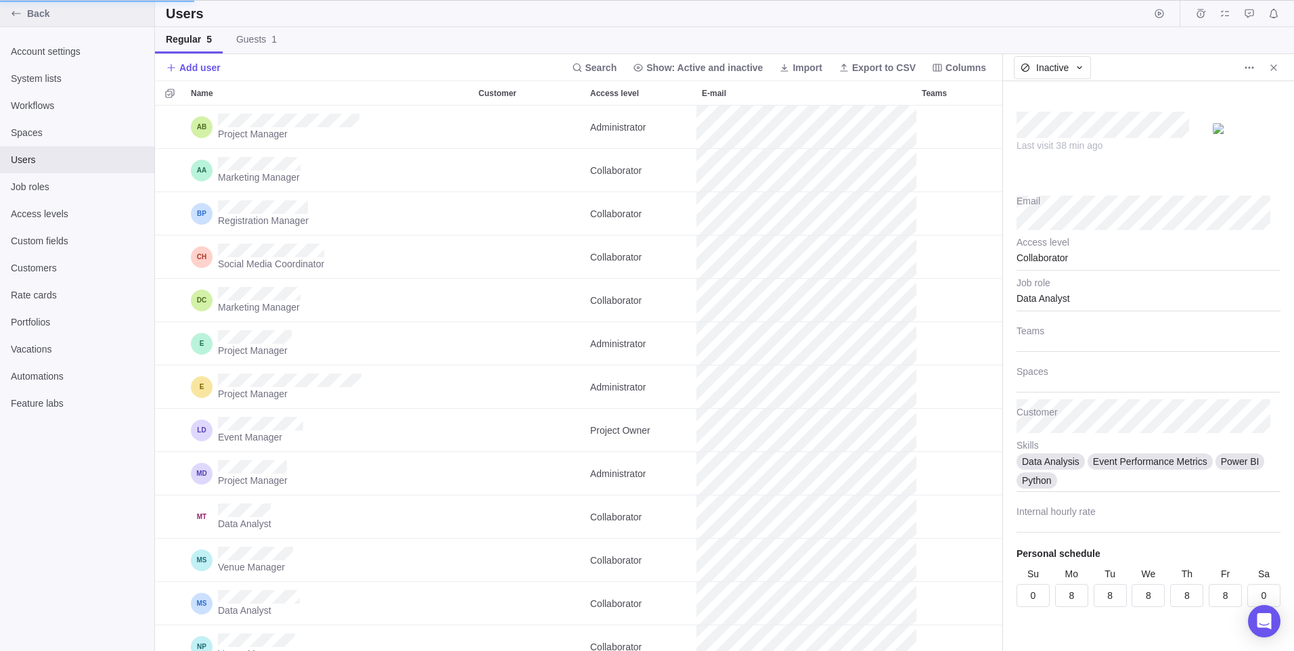
scroll to position [535, 837]
type textarea "x"
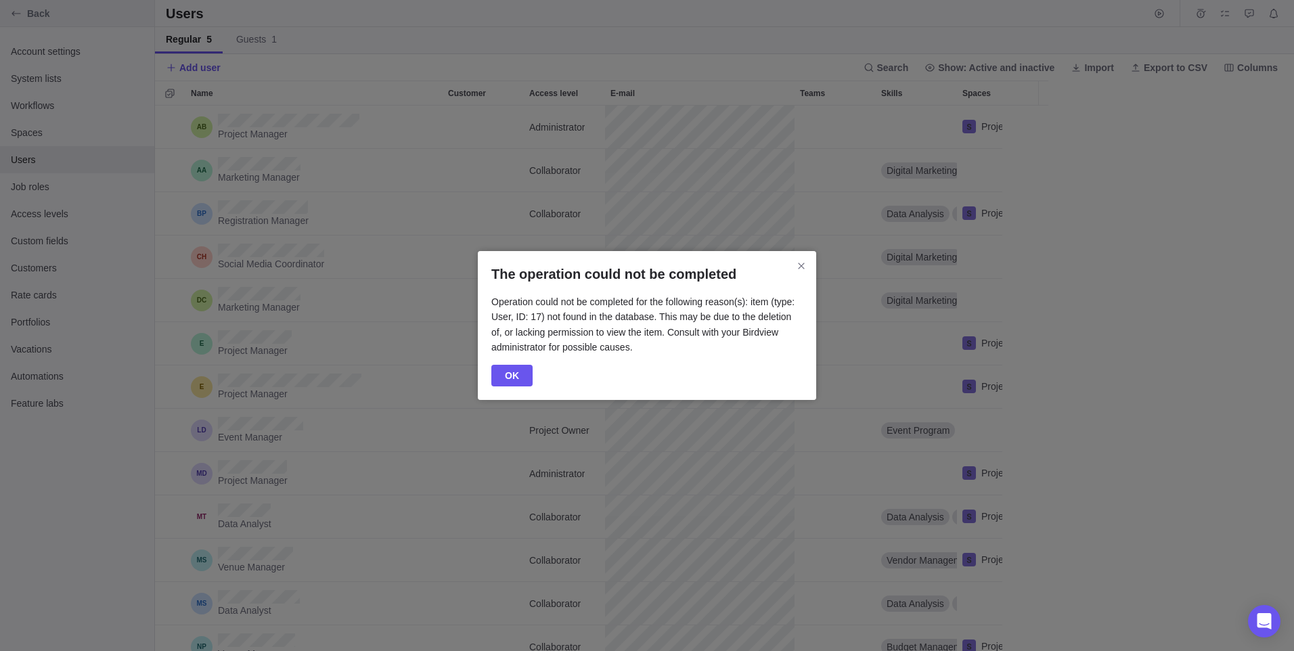
scroll to position [535, 1129]
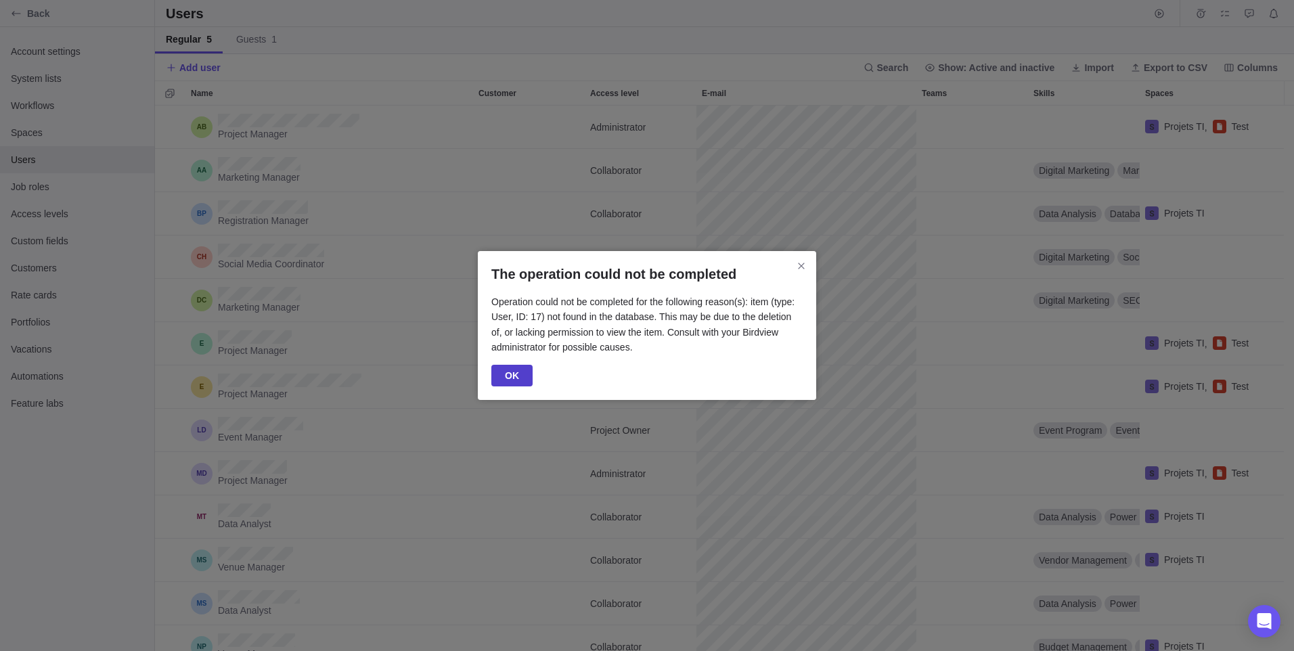
click at [523, 372] on span "OK" at bounding box center [511, 376] width 41 height 22
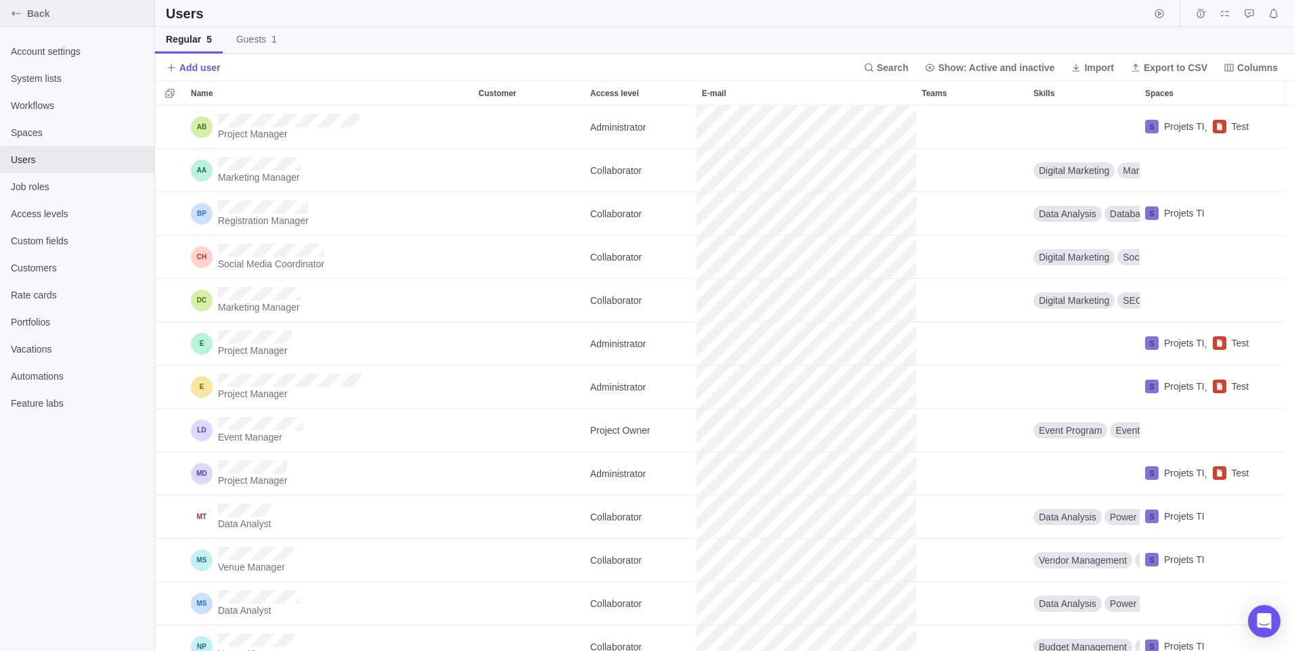
click at [28, 21] on div "Back" at bounding box center [77, 13] width 154 height 27
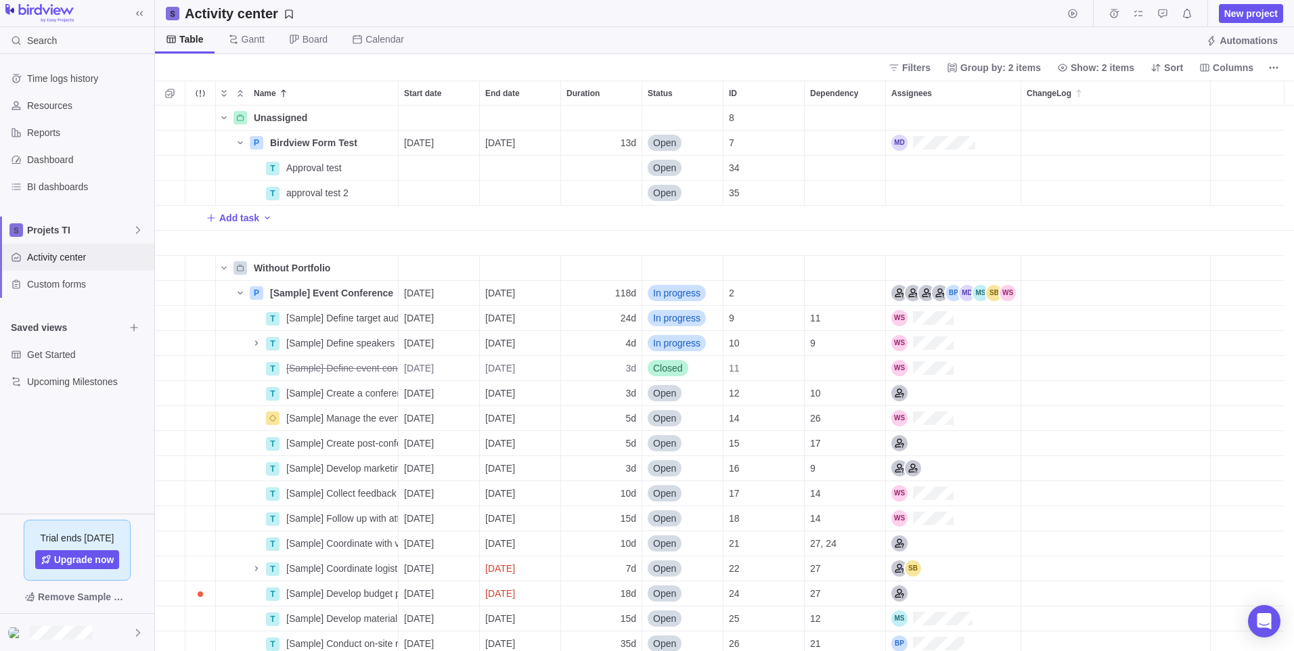
scroll to position [535, 1129]
click at [60, 260] on span "Activity center" at bounding box center [88, 257] width 122 height 14
click at [296, 185] on div "approval test 2" at bounding box center [339, 193] width 117 height 24
click at [393, 196] on input "approval test 2" at bounding box center [339, 193] width 118 height 26
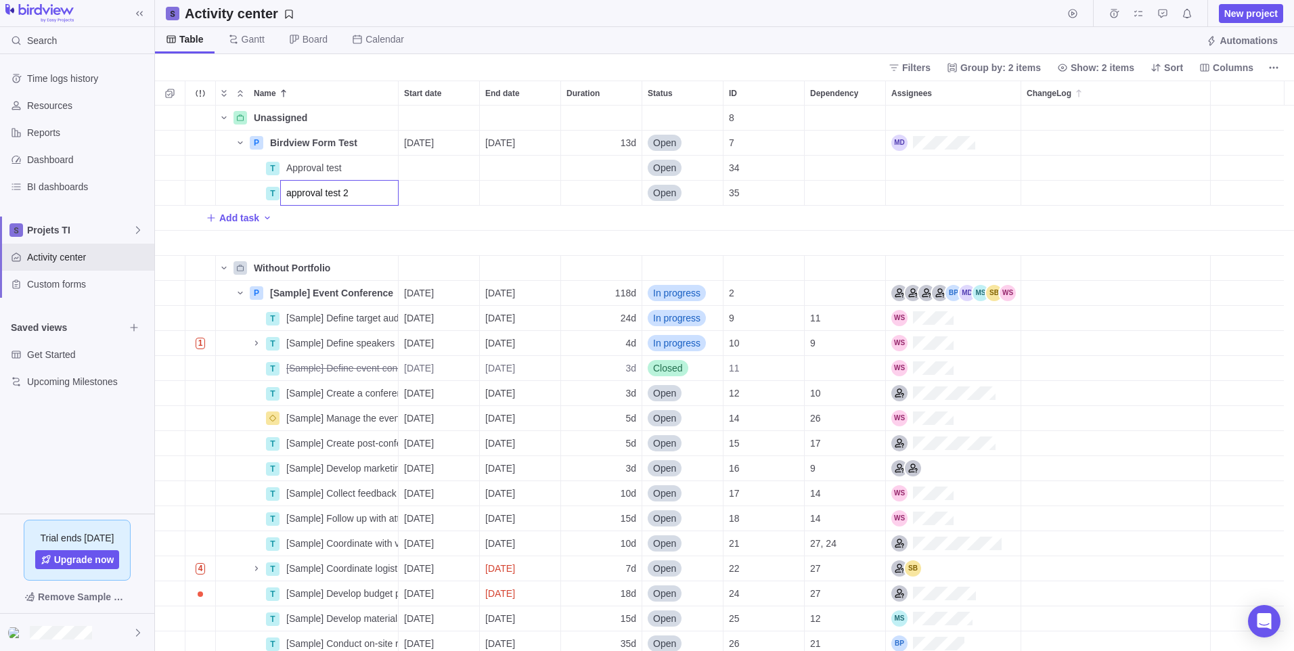
click at [437, 196] on div "Unassigned Details 8 P Birdview Form Test Details 09/12/2025 09/30/2025 13d Ope…" at bounding box center [724, 379] width 1139 height 546
click at [375, 228] on div "Add task" at bounding box center [724, 218] width 1139 height 24
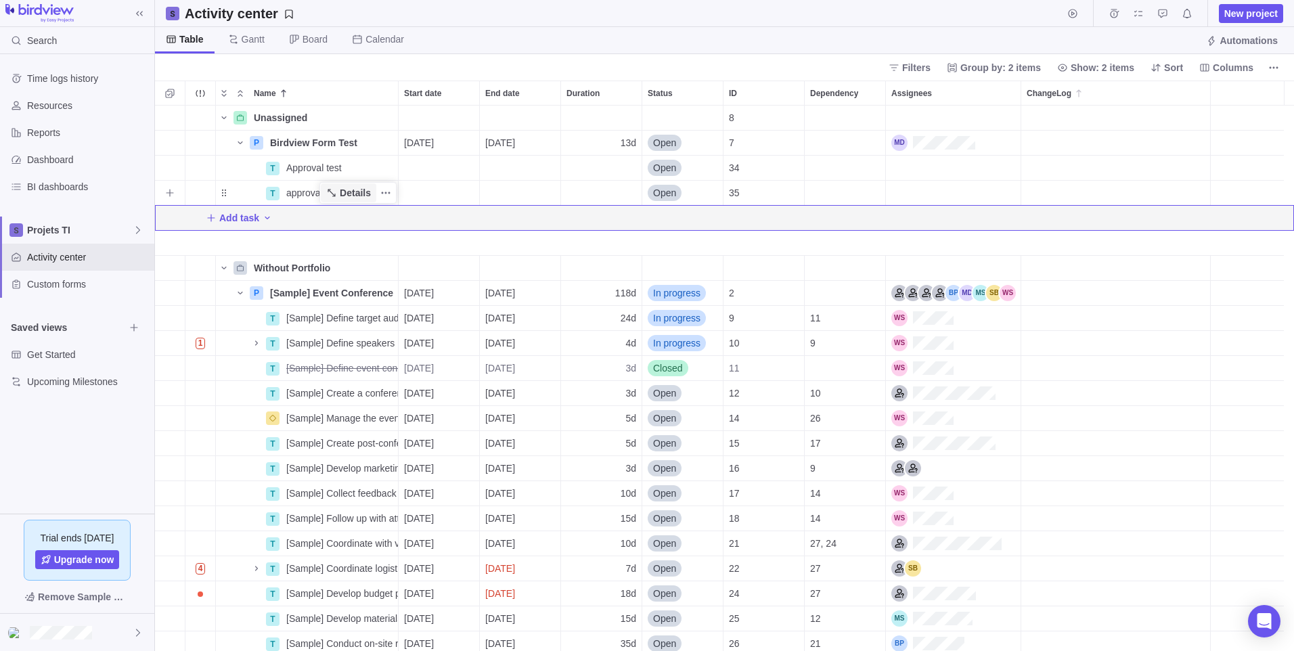
click at [372, 192] on span "Details" at bounding box center [349, 192] width 56 height 19
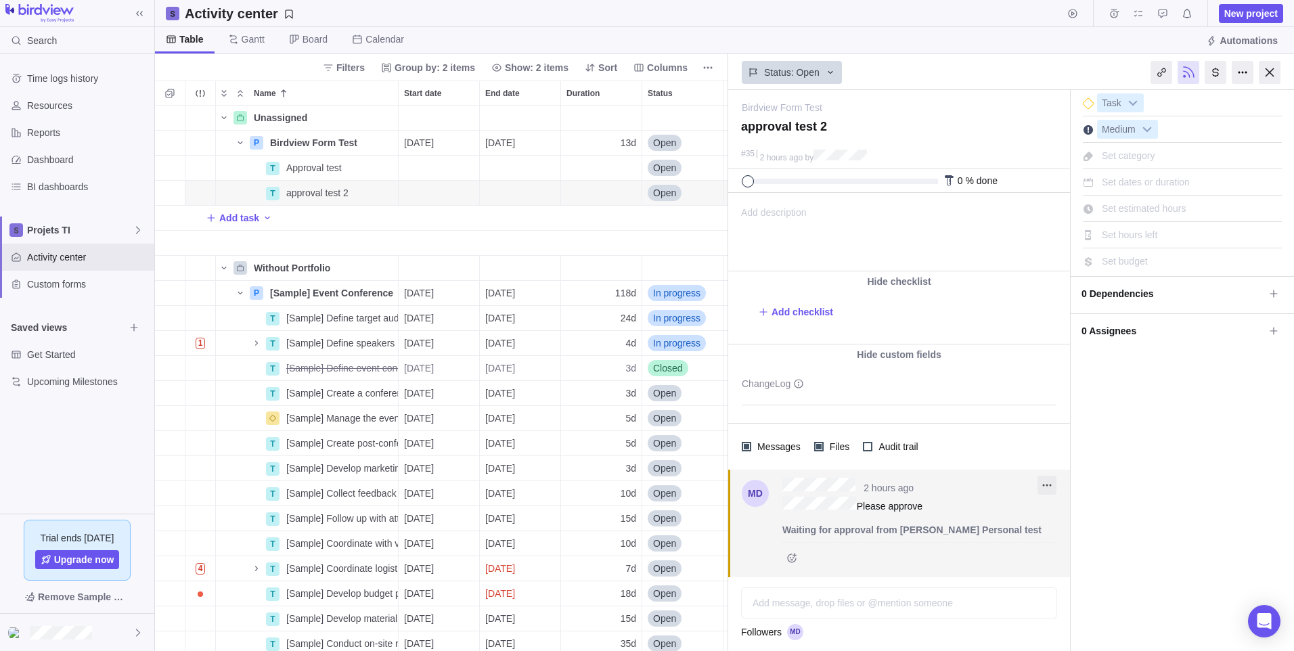
click at [1049, 487] on icon "More actions" at bounding box center [1047, 485] width 11 height 11
click at [1093, 529] on div "Delete" at bounding box center [1070, 536] width 65 height 22
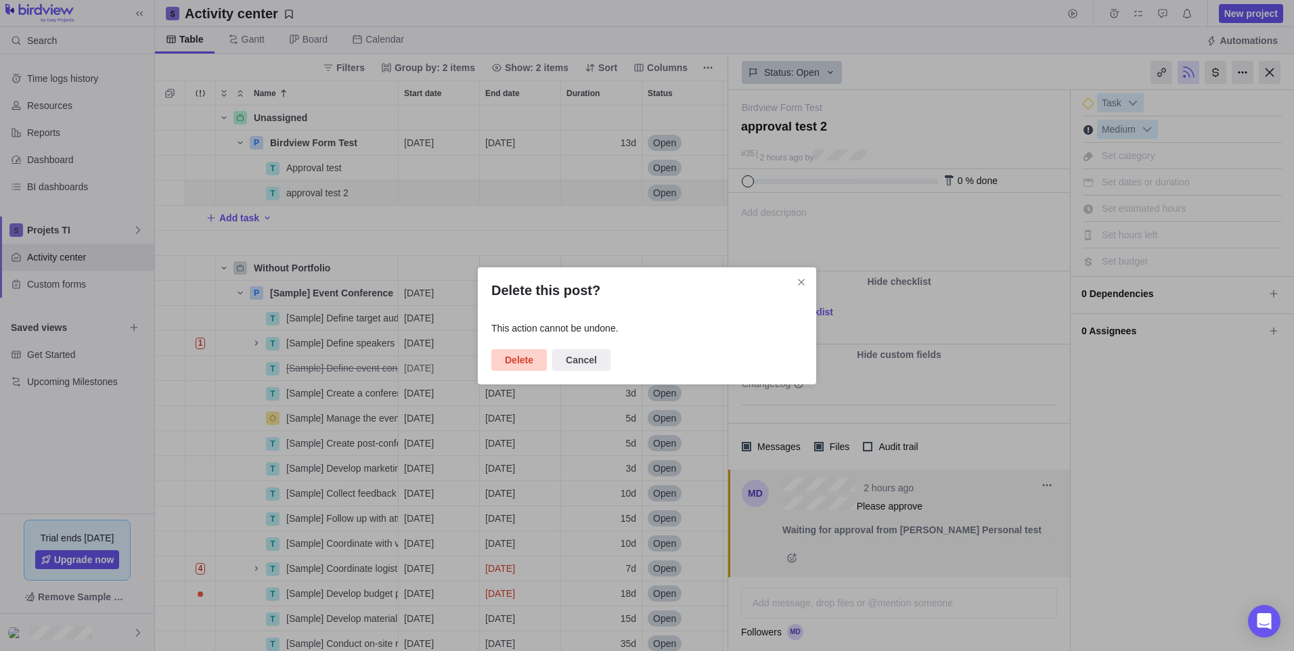
click at [527, 356] on span "Delete" at bounding box center [519, 360] width 28 height 16
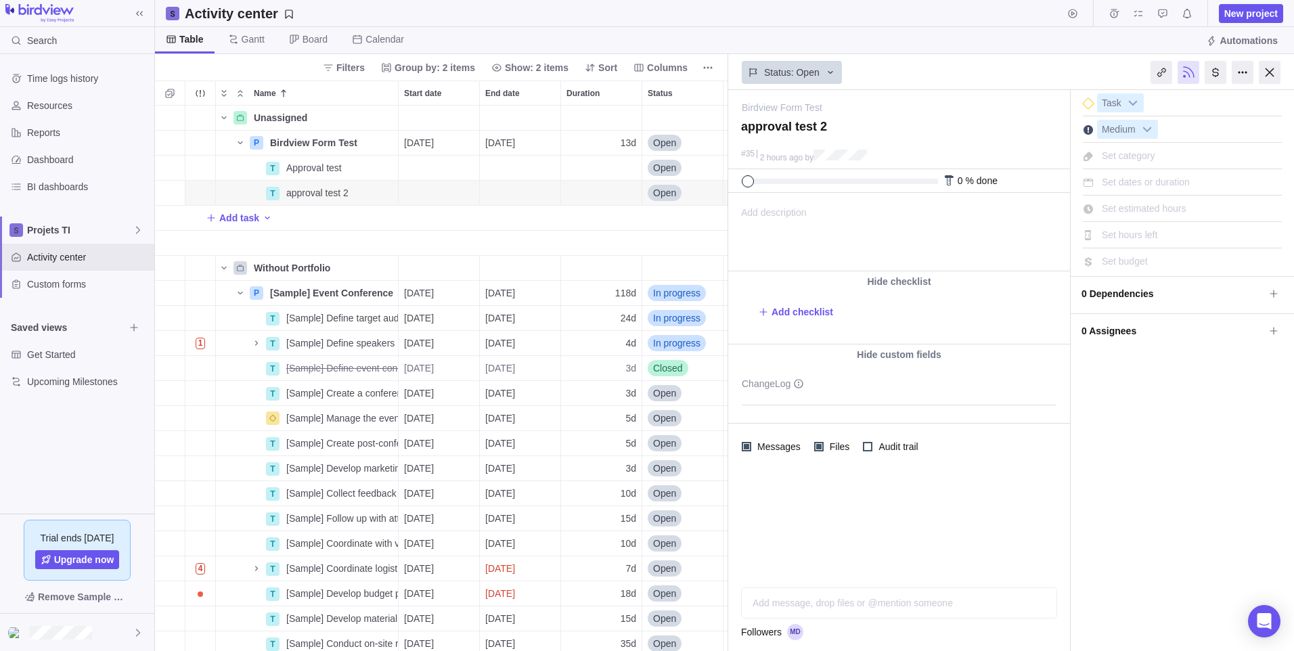
click at [819, 602] on div "Add message, drop files or @mention someone AI" at bounding box center [899, 603] width 316 height 31
click at [796, 604] on icon "Request approval" at bounding box center [794, 603] width 11 height 11
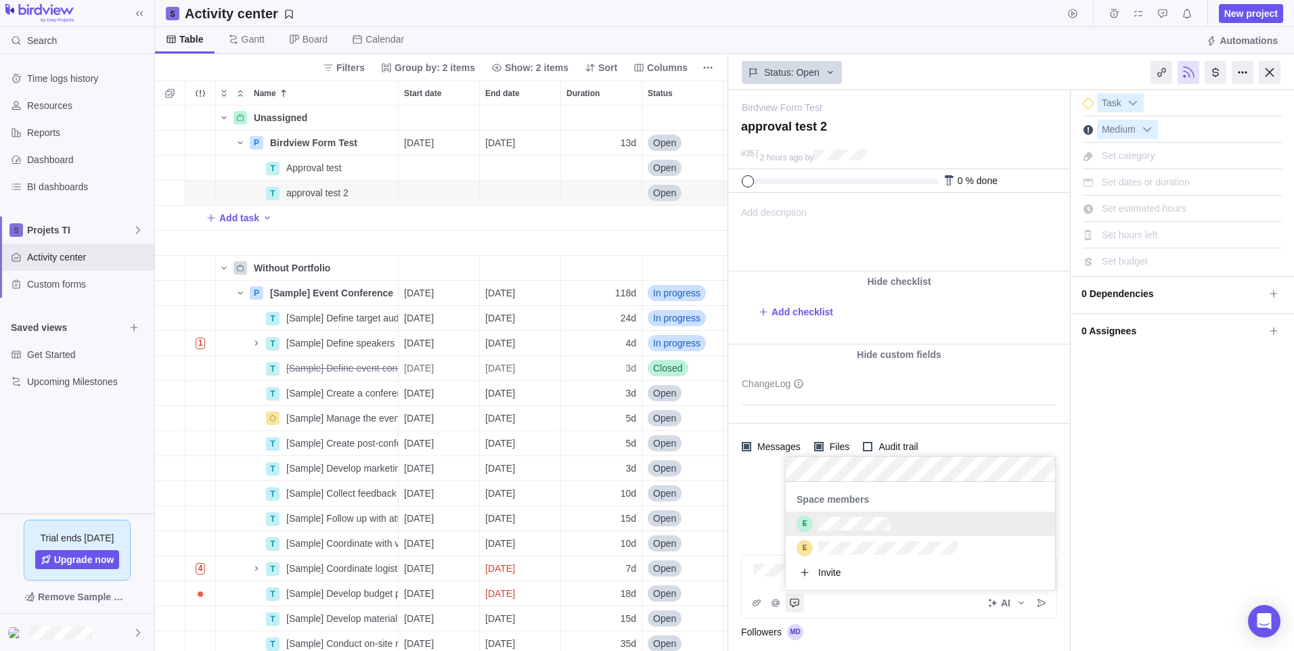
scroll to position [133, 259]
click at [1134, 465] on div "Birdview Form Test — change approval test 2 #35 2 hours ago by Activity was com…" at bounding box center [1011, 370] width 566 height 561
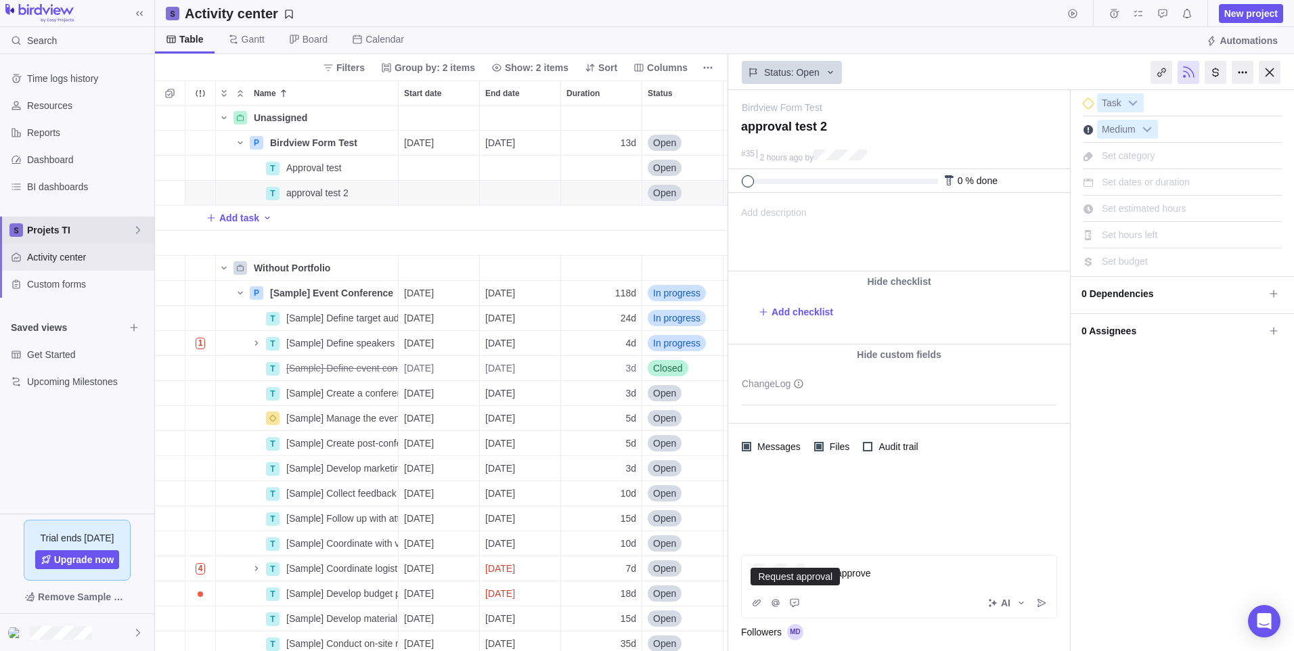
click at [79, 234] on span "Projets TI" at bounding box center [80, 230] width 106 height 14
click at [131, 259] on icon "Edit space settings" at bounding box center [128, 262] width 11 height 11
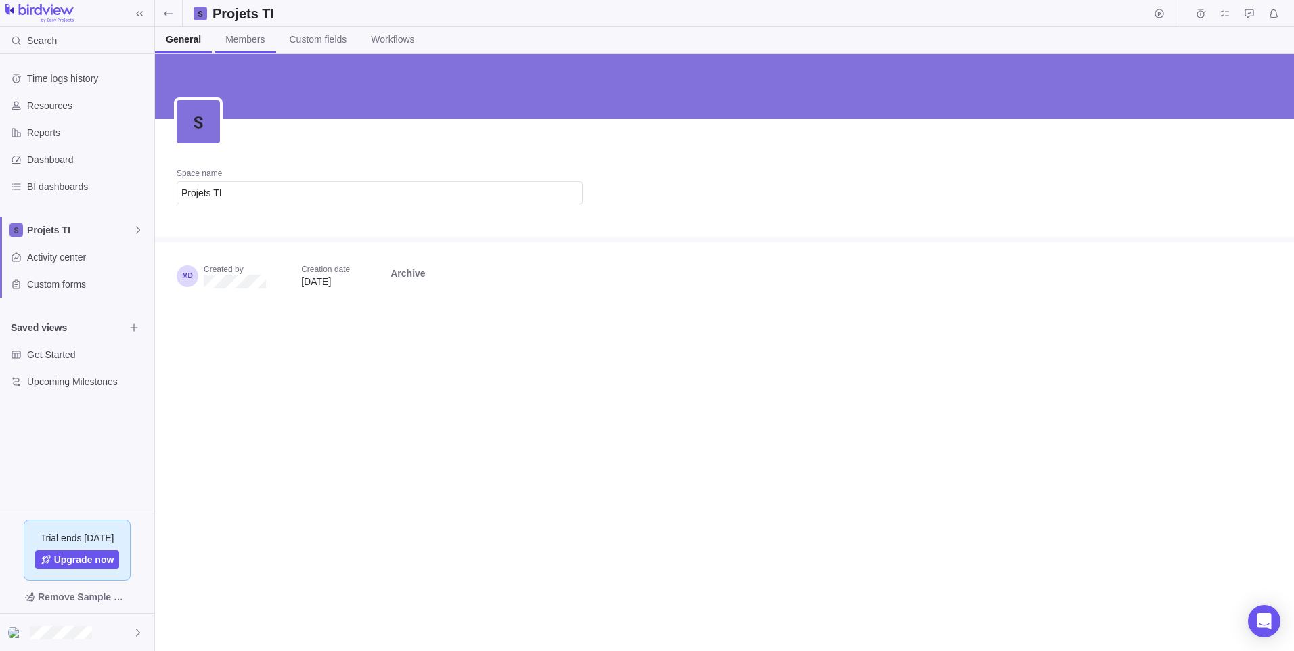
click at [257, 39] on span "Members" at bounding box center [244, 39] width 39 height 14
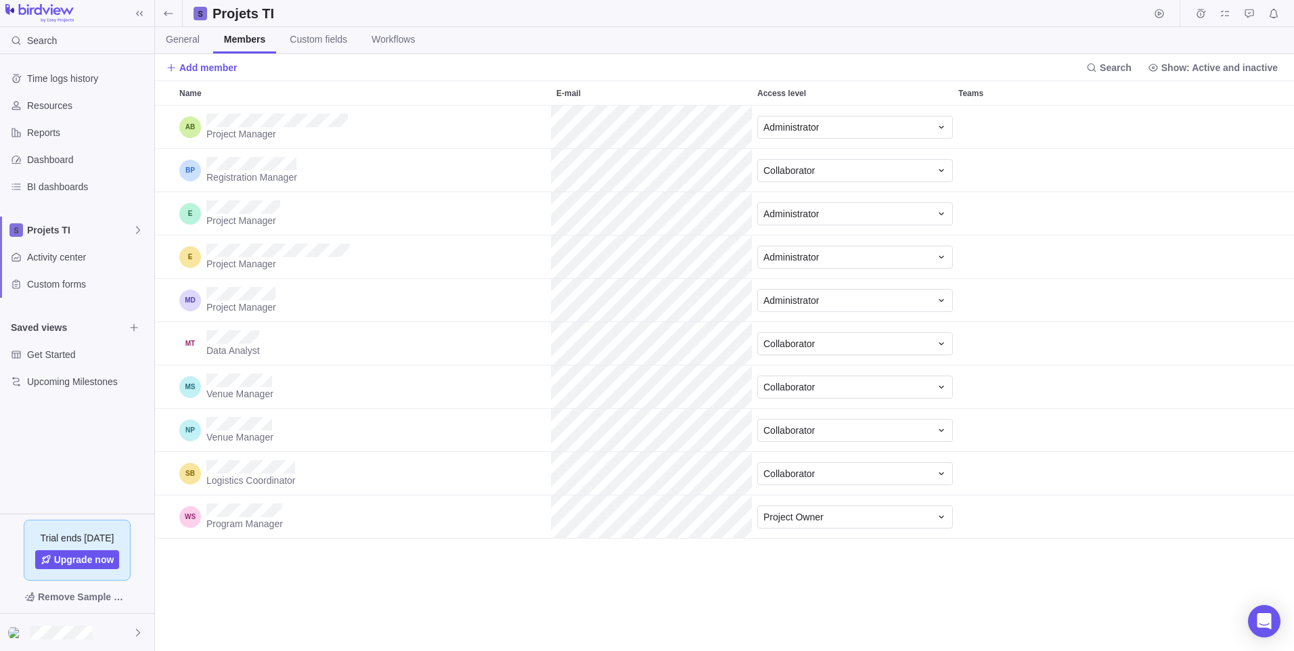
scroll to position [535, 1129]
click at [205, 68] on span "Add member" at bounding box center [208, 68] width 58 height 14
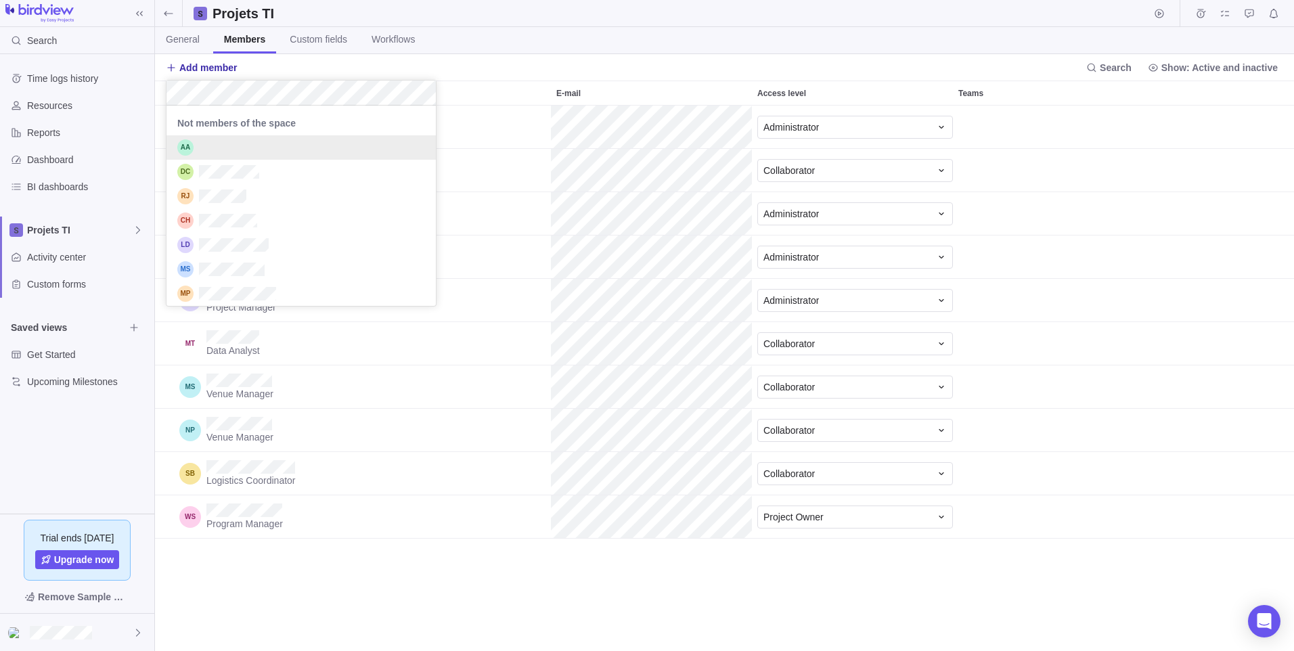
scroll to position [74, 259]
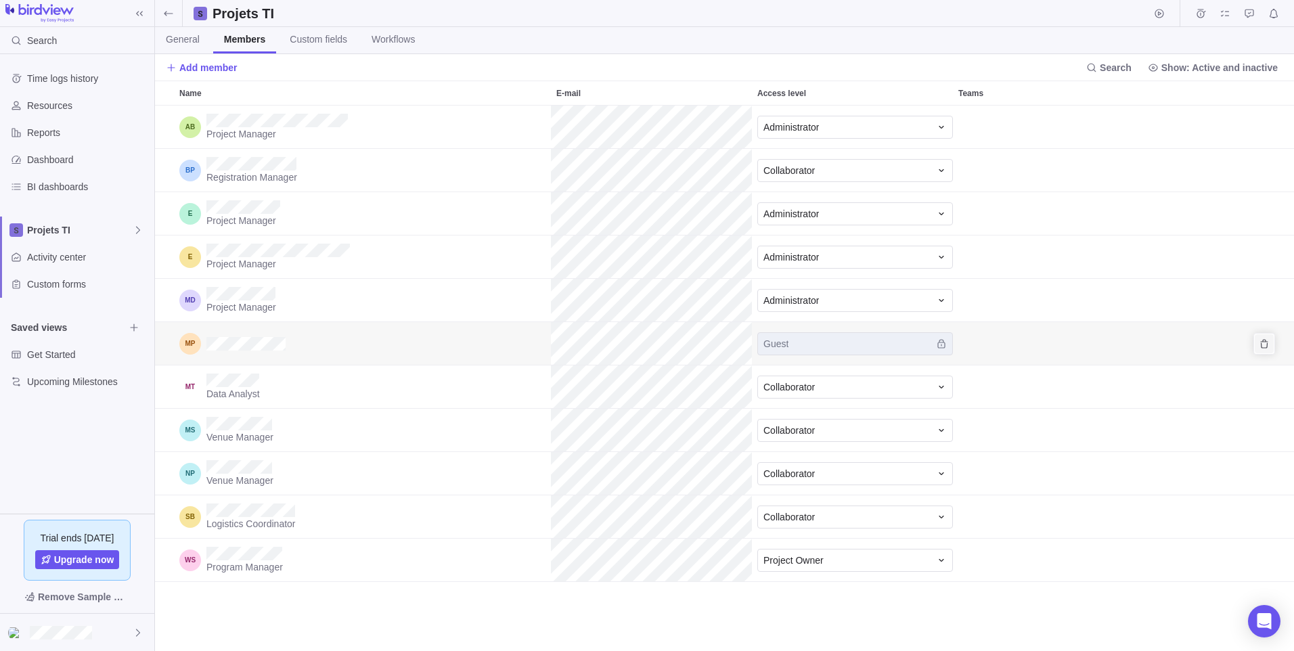
click at [1267, 349] on span "Remove" at bounding box center [1264, 343] width 19 height 19
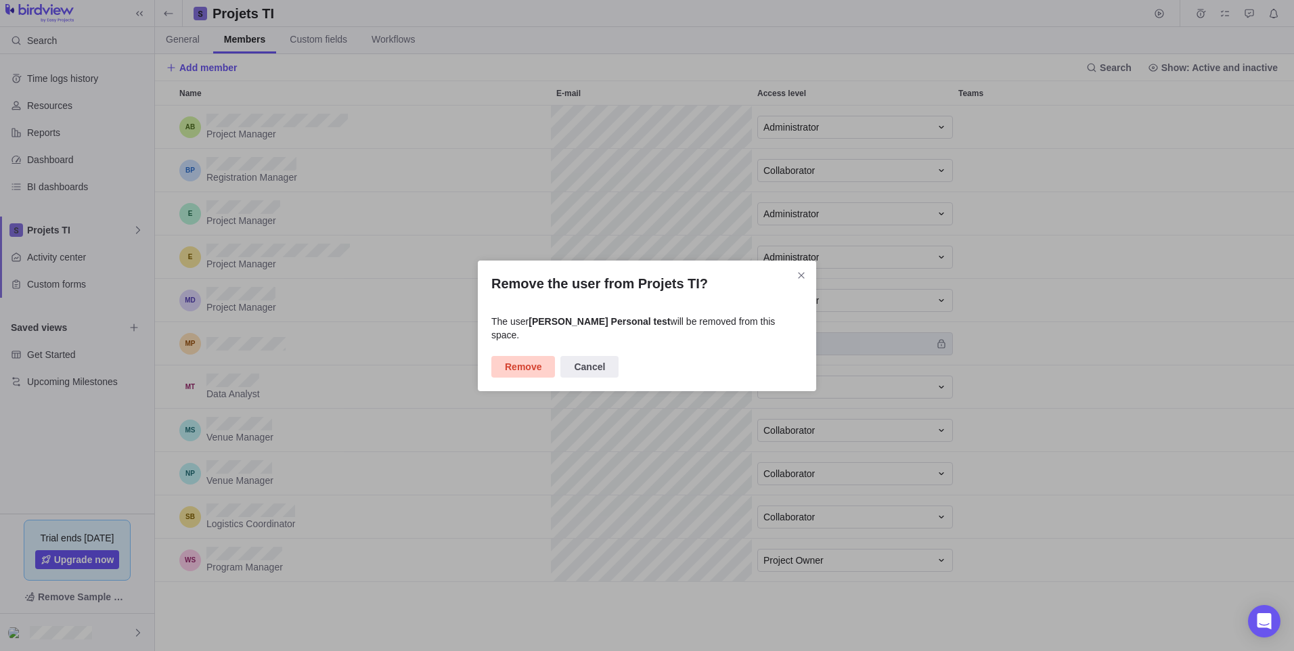
click at [548, 365] on span "Remove" at bounding box center [523, 367] width 64 height 22
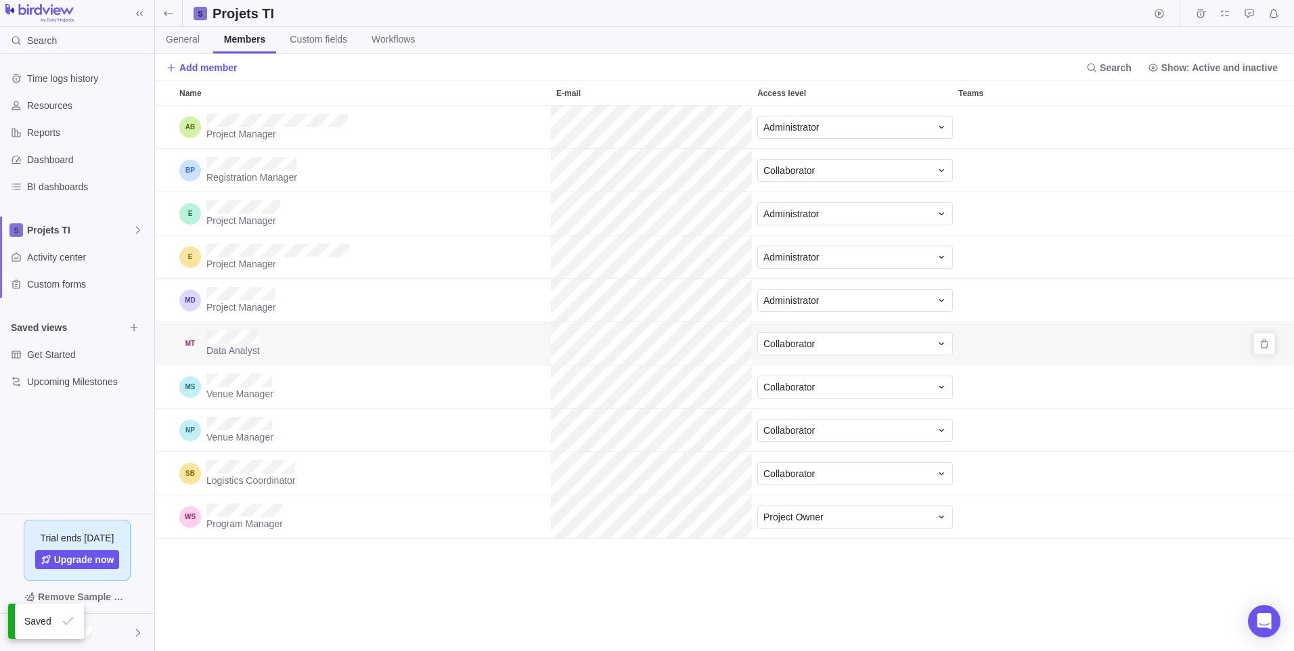
click at [347, 353] on div "Data Analyst" at bounding box center [362, 343] width 377 height 43
click at [843, 349] on div "Collaborator" at bounding box center [847, 344] width 167 height 14
click at [54, 250] on span "Activity center" at bounding box center [88, 257] width 122 height 14
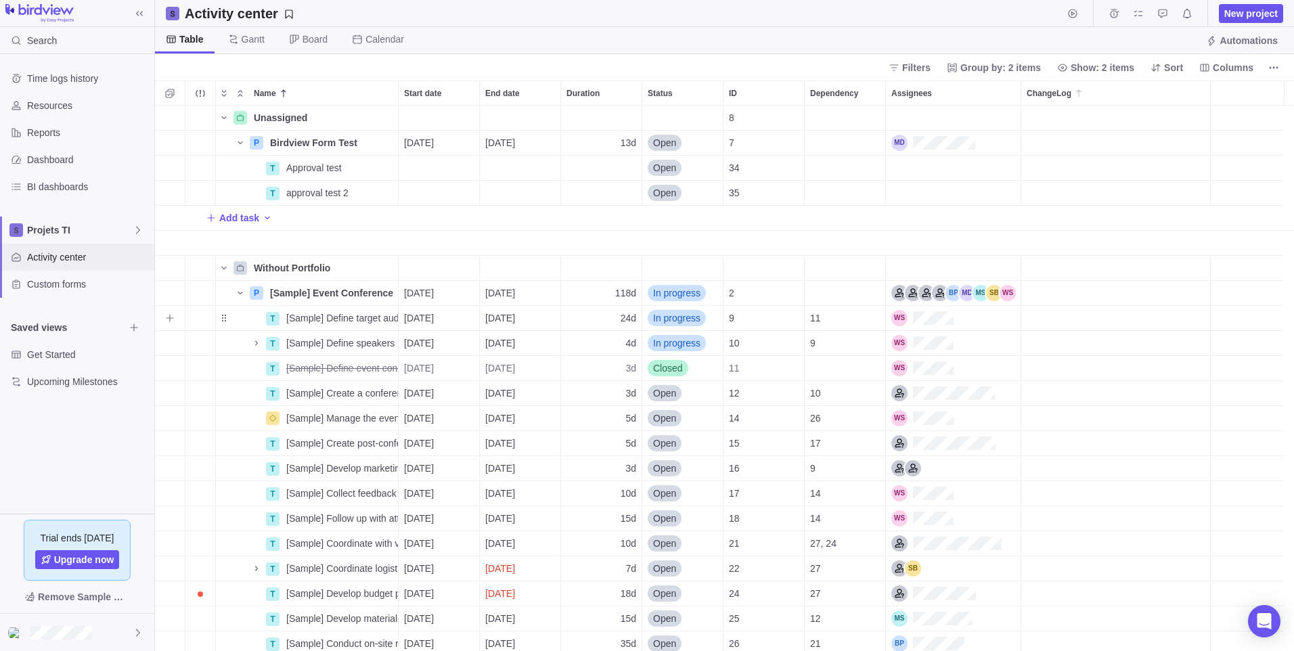
scroll to position [535, 1129]
click at [250, 217] on span "Add task" at bounding box center [239, 218] width 40 height 14
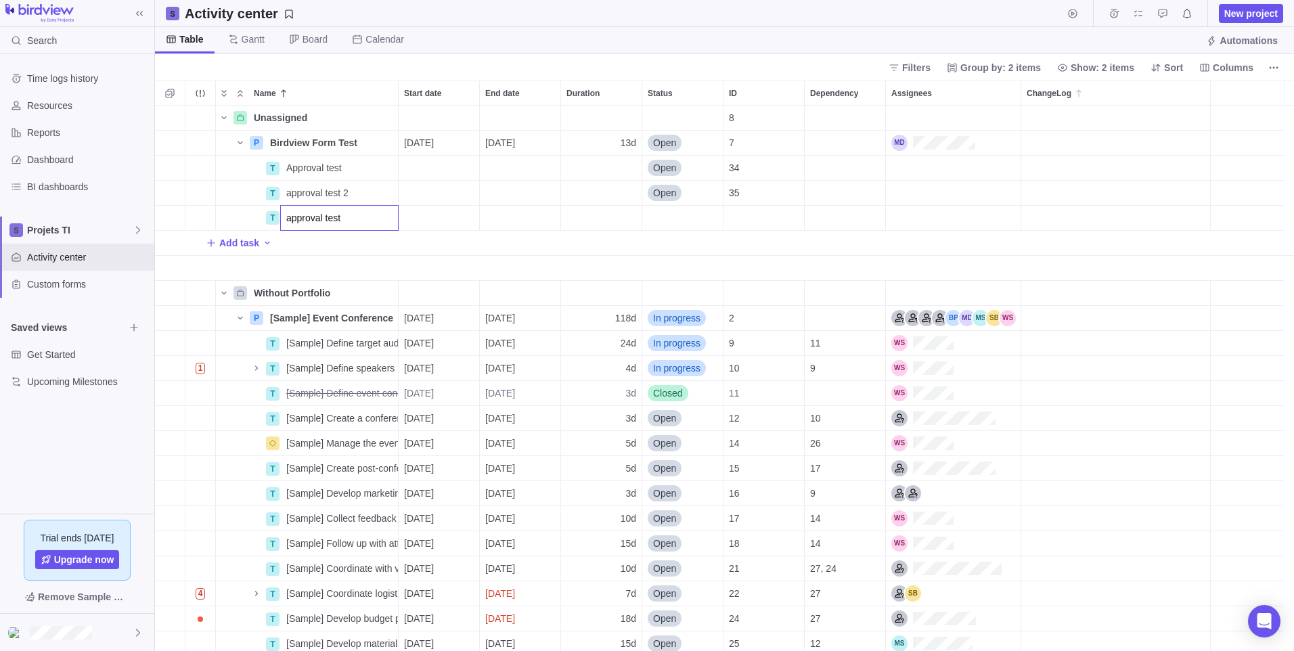
type input "approval test 3"
type input "1d"
click at [910, 217] on div "Assignees" at bounding box center [953, 218] width 135 height 24
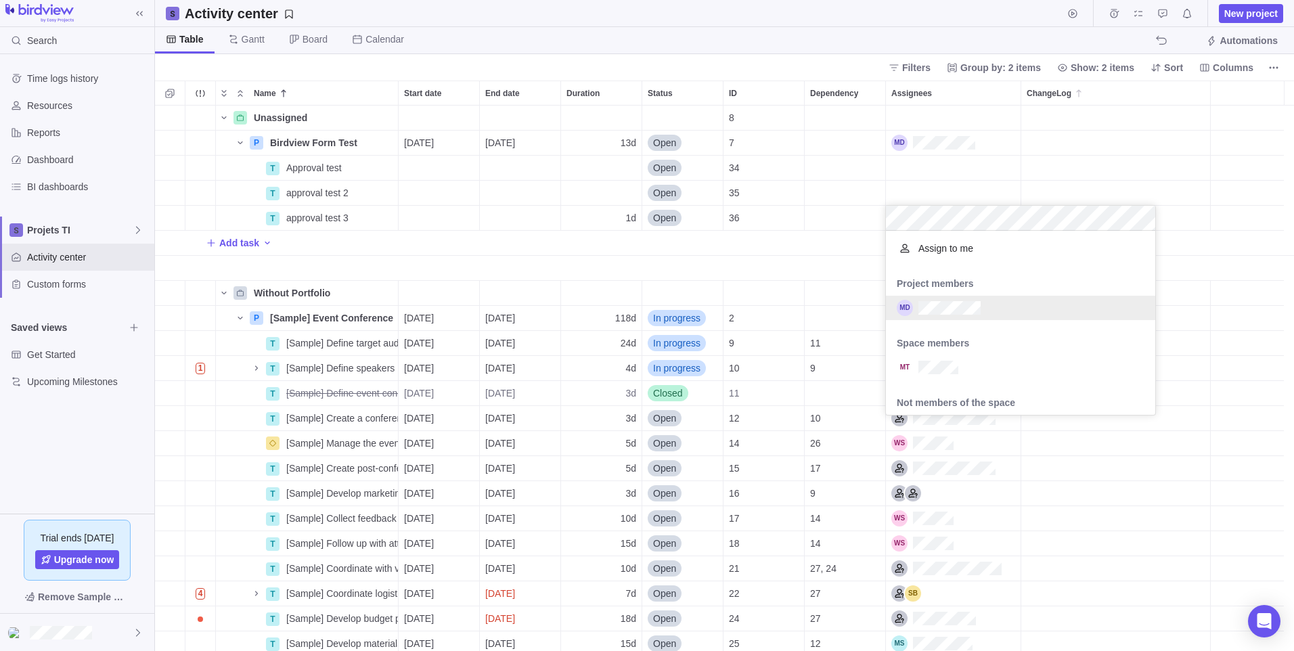
scroll to position [174, 259]
click at [974, 361] on div "grid" at bounding box center [1020, 367] width 269 height 24
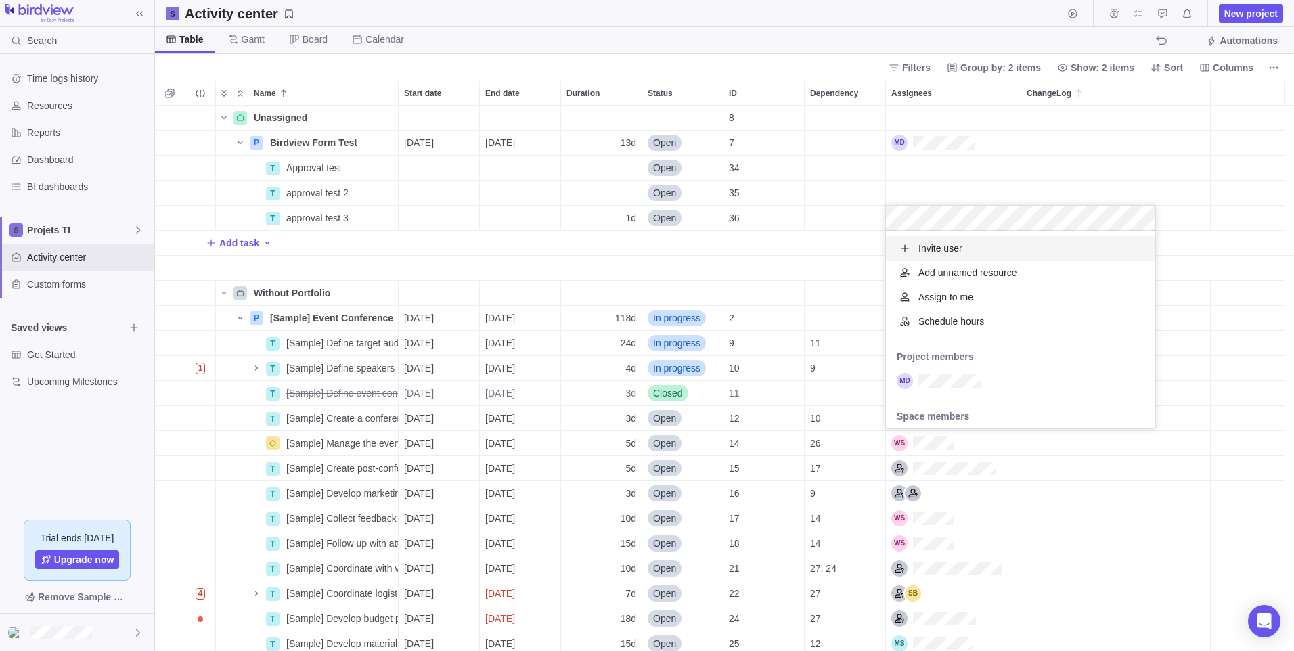
click at [1080, 172] on div "Unassigned Details 8 P Birdview Form Test Details 09/12/2025 09/30/2025 13d Ope…" at bounding box center [724, 379] width 1139 height 546
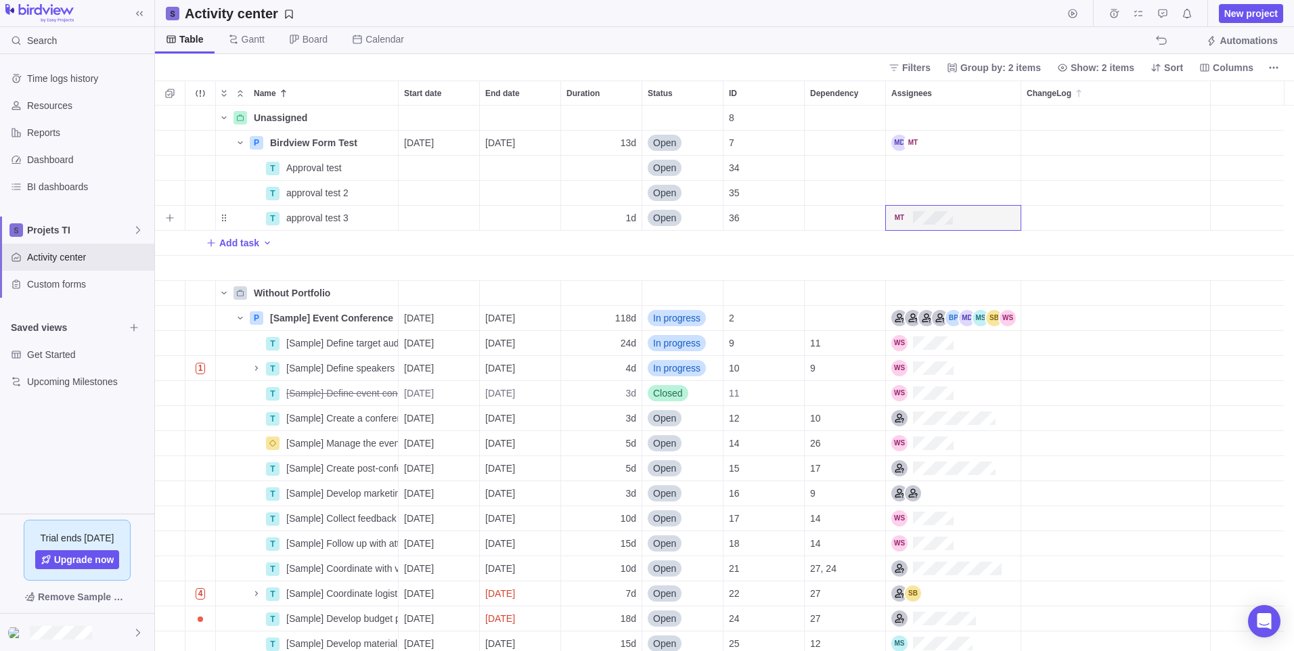
click at [958, 217] on div "Assignees" at bounding box center [953, 218] width 135 height 24
click at [1084, 171] on div "Unassigned Details 8 P Birdview Form Test Details 09/12/2025 09/30/2025 13d Ope…" at bounding box center [724, 379] width 1139 height 546
click at [375, 215] on span "Details" at bounding box center [349, 217] width 56 height 19
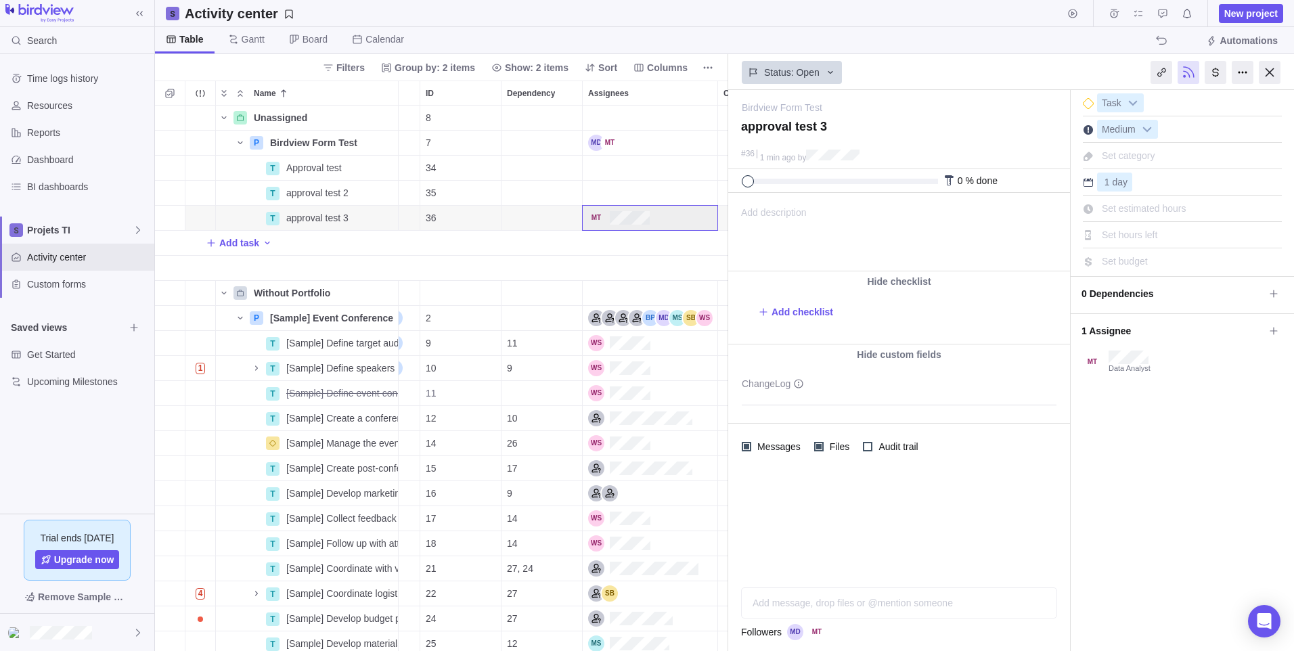
click at [812, 602] on div "Add message, drop files or @mention someone AI" at bounding box center [899, 603] width 316 height 31
click at [788, 604] on span "Request approval" at bounding box center [794, 603] width 19 height 19
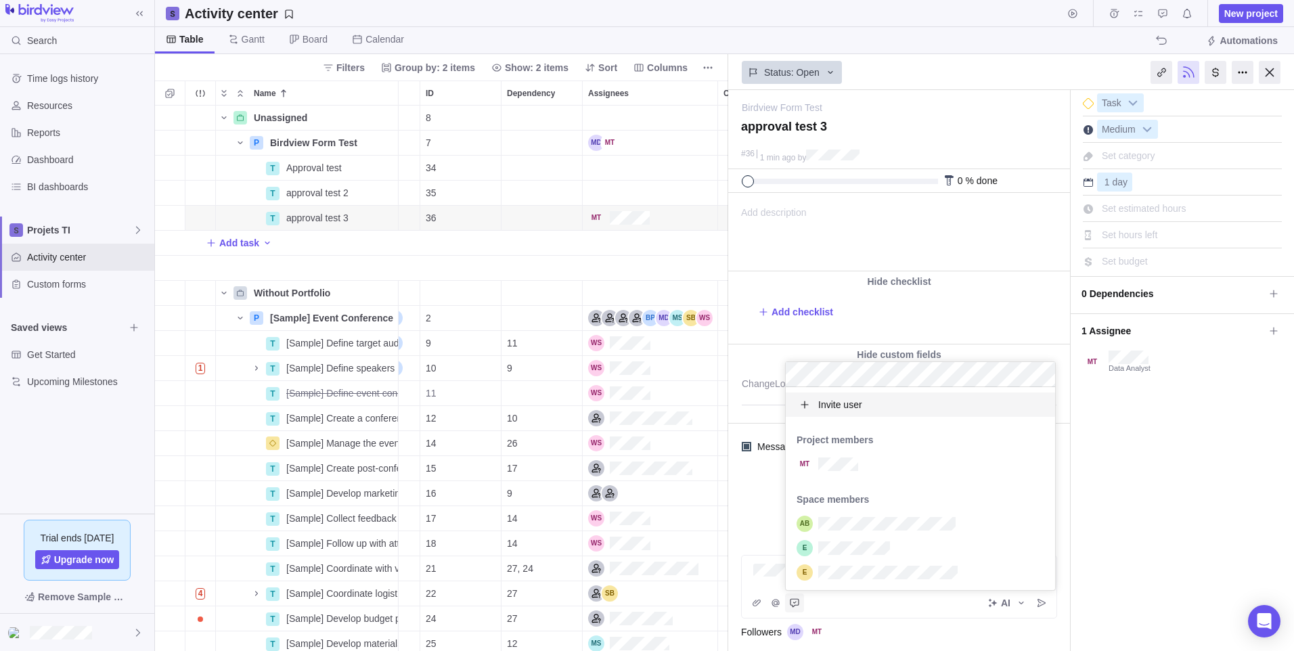
scroll to position [193, 259]
click at [869, 472] on div "grid" at bounding box center [920, 464] width 269 height 24
click at [1097, 584] on div "Birdview Form Test — change approval test 3 #36 1 min ago by Activity was compl…" at bounding box center [1011, 370] width 566 height 561
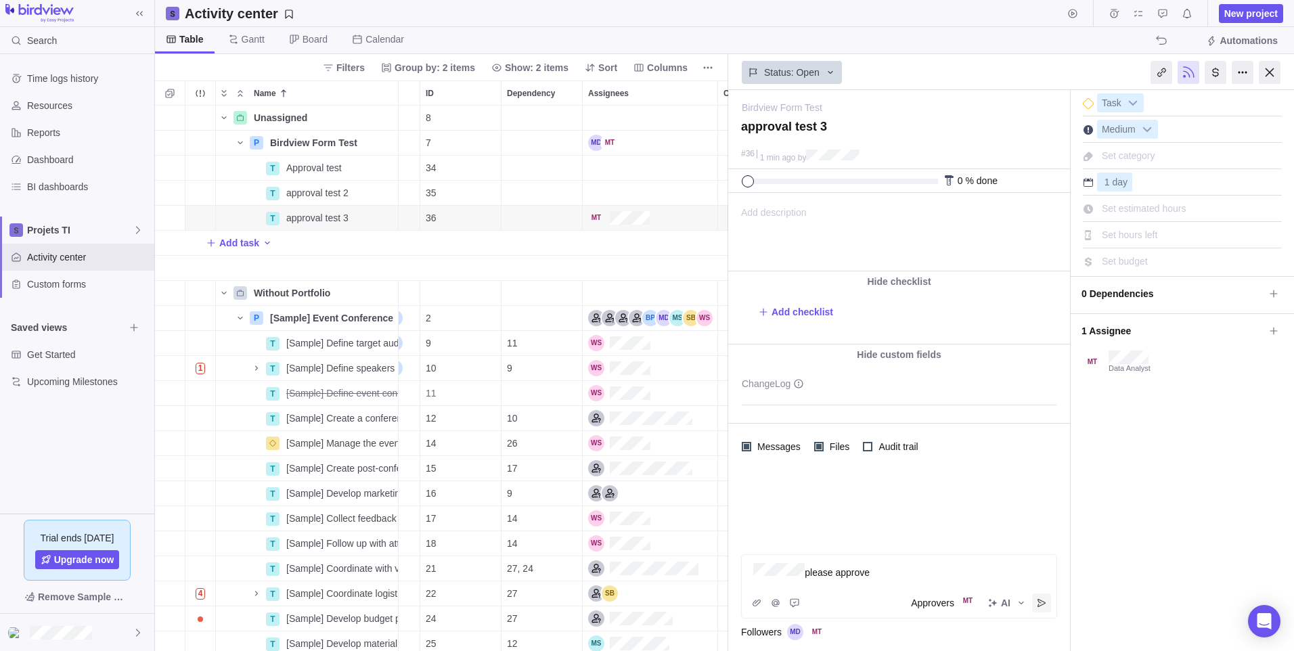
click at [1036, 606] on span "Post" at bounding box center [1041, 603] width 19 height 19
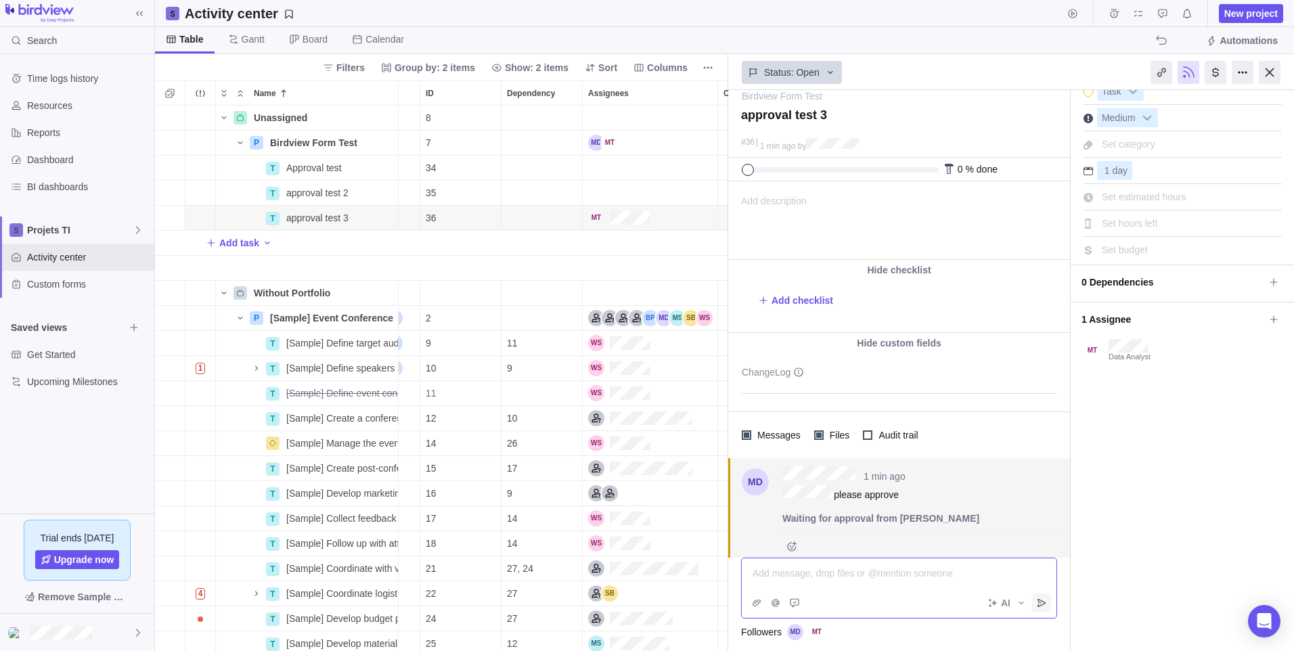
scroll to position [14, 0]
